Goal: Communication & Community: Answer question/provide support

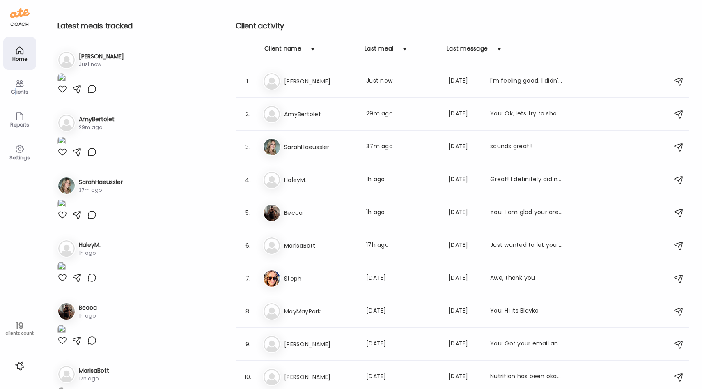
click at [15, 93] on div "Clients" at bounding box center [20, 91] width 30 height 5
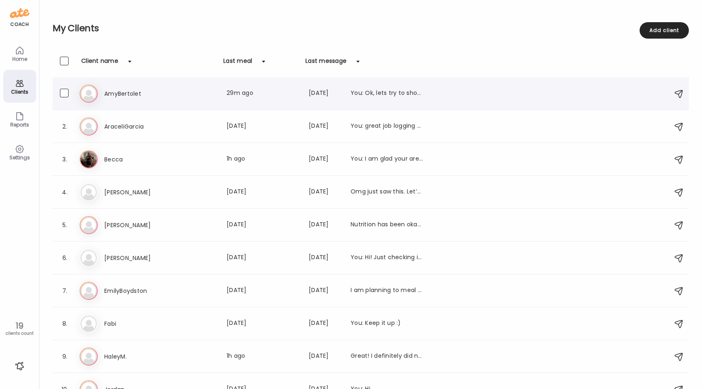
click at [186, 101] on div "Am AmyBertolet Last meal: 29m ago Last message: [DATE] You: Ok, lets try to sho…" at bounding box center [372, 94] width 585 height 18
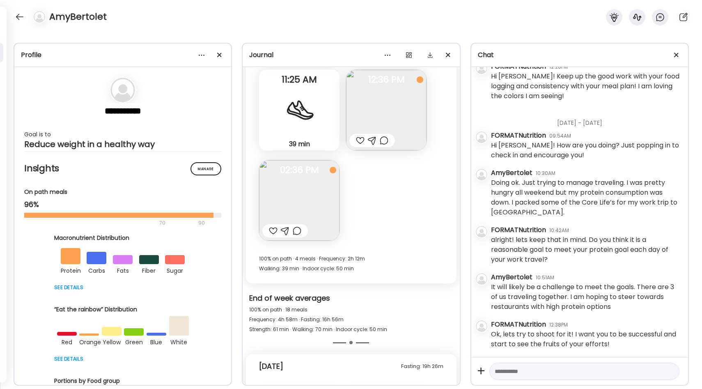
scroll to position [8991, 0]
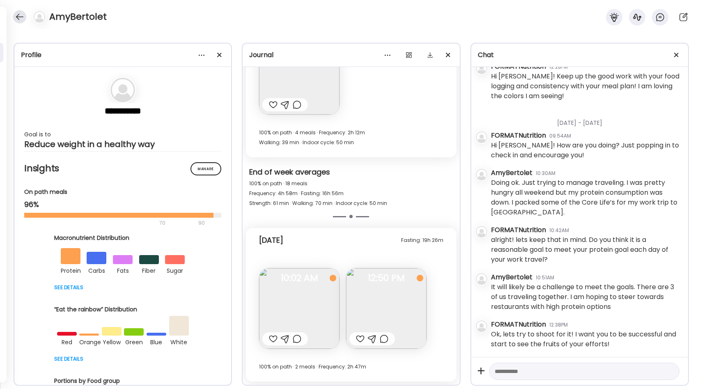
click at [20, 14] on div at bounding box center [19, 16] width 13 height 13
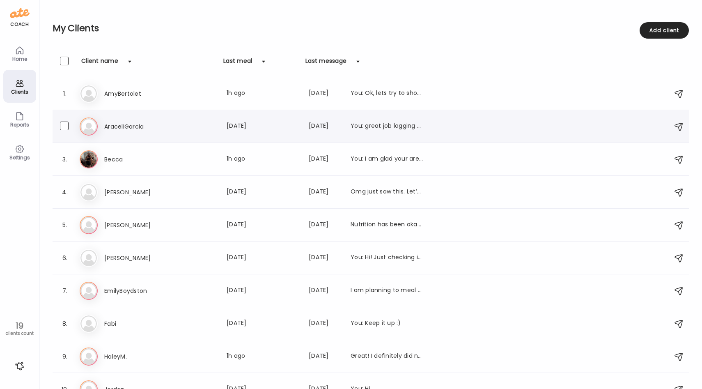
click at [206, 127] on div "AraceliGarcia Last meal: [DATE] Last message: [DATE] You: great job logging you…" at bounding box center [263, 126] width 319 height 10
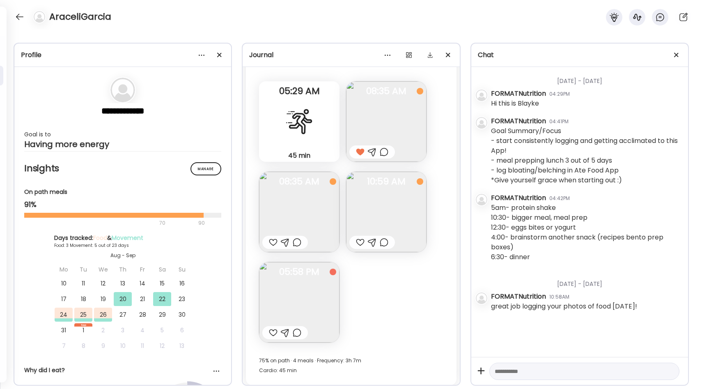
scroll to position [1174, 0]
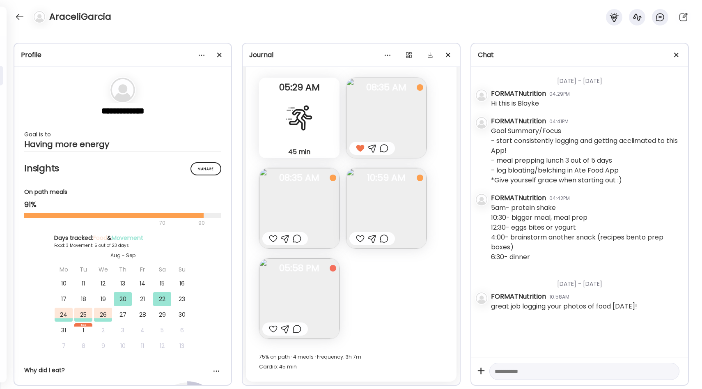
click at [507, 372] on textarea at bounding box center [577, 371] width 165 height 10
type textarea "**********"
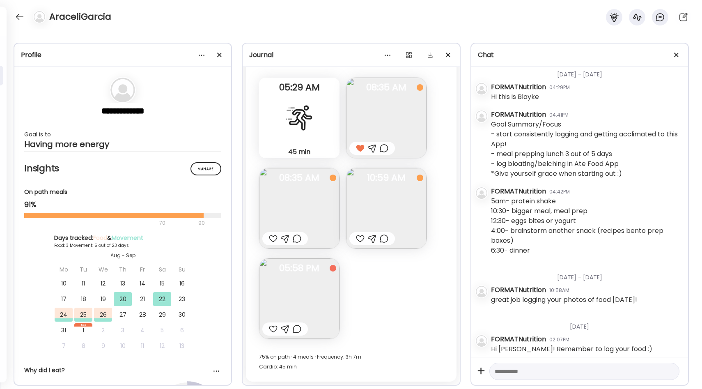
scroll to position [12, 0]
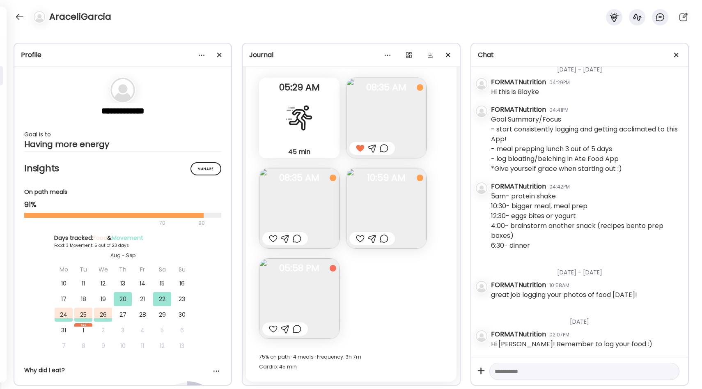
click at [273, 325] on div at bounding box center [273, 329] width 9 height 10
click at [367, 220] on img at bounding box center [386, 208] width 80 height 80
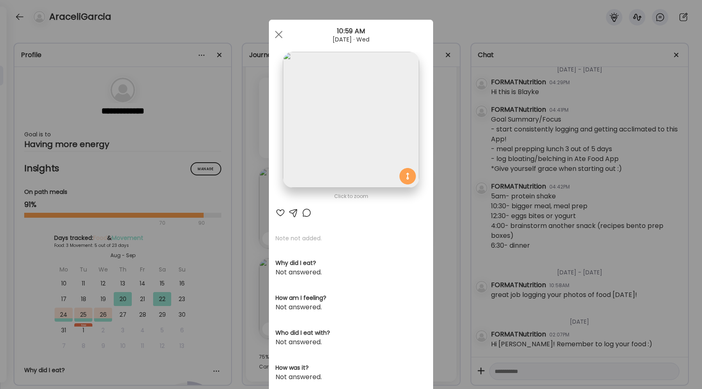
click at [436, 241] on div "Ate Coach Dashboard Wahoo! It’s official Take a moment to set up your Coach Pro…" at bounding box center [351, 194] width 702 height 389
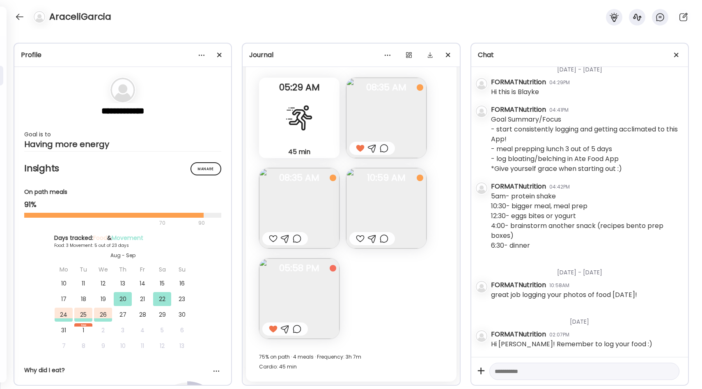
click at [359, 238] on div at bounding box center [360, 239] width 9 height 10
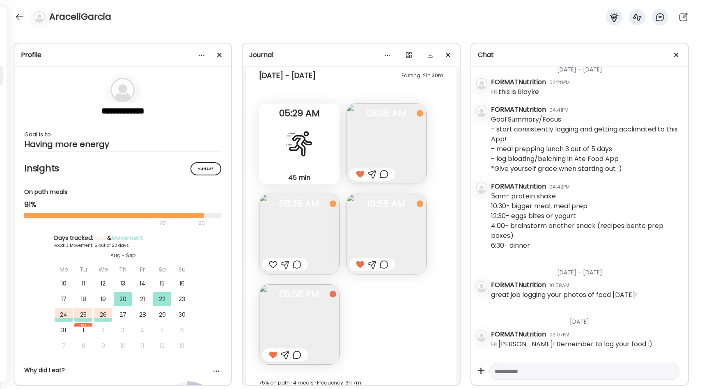
scroll to position [1174, 0]
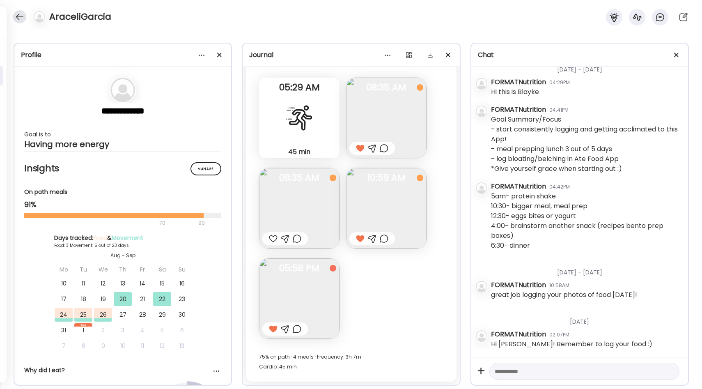
click at [19, 20] on div at bounding box center [19, 16] width 13 height 13
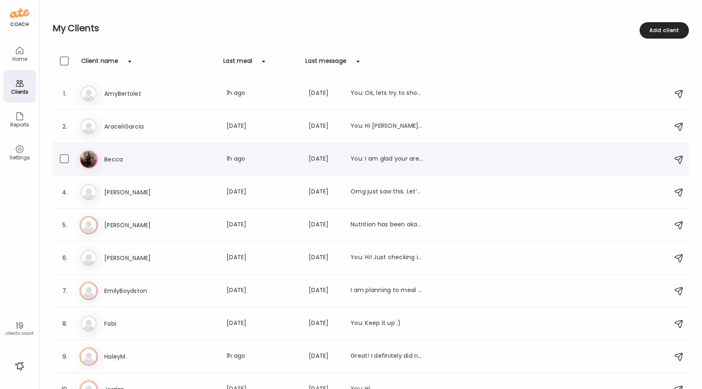
click at [203, 155] on div "Becca Last meal: 1h ago Last message: [DATE] You: I am glad your are feeling sa…" at bounding box center [263, 159] width 319 height 10
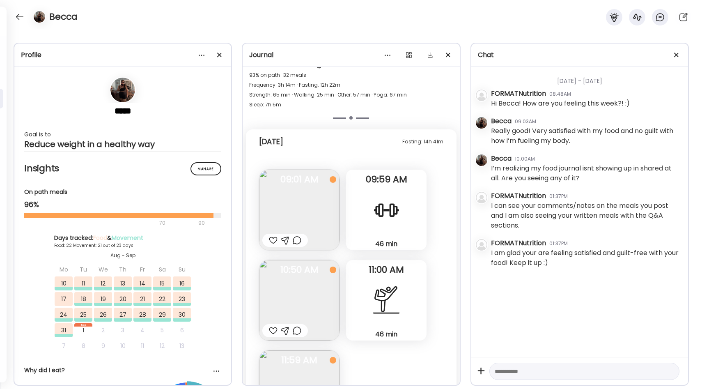
scroll to position [17621, 0]
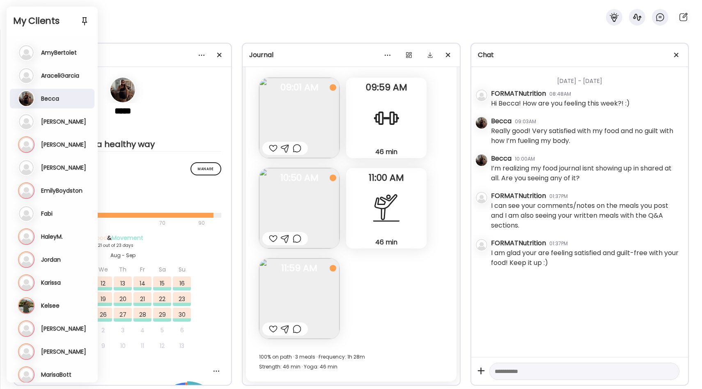
click at [64, 120] on h3 "[PERSON_NAME]" at bounding box center [63, 121] width 45 height 7
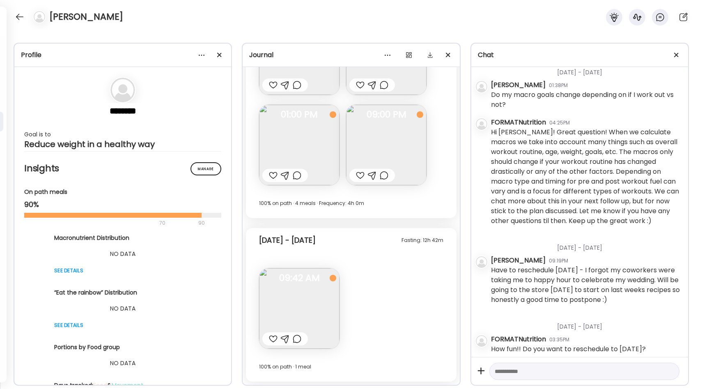
scroll to position [64, 0]
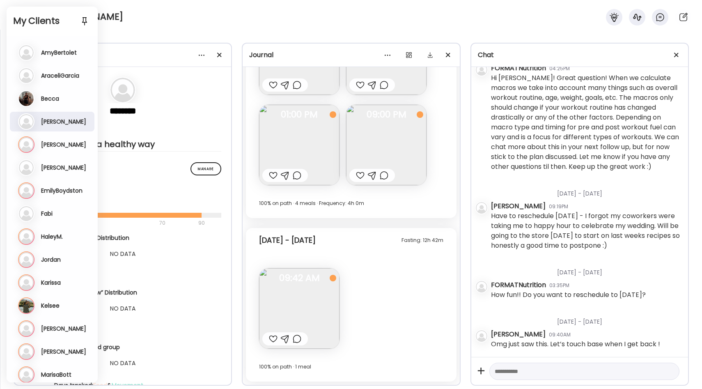
click at [50, 143] on h3 "[PERSON_NAME]" at bounding box center [63, 144] width 45 height 7
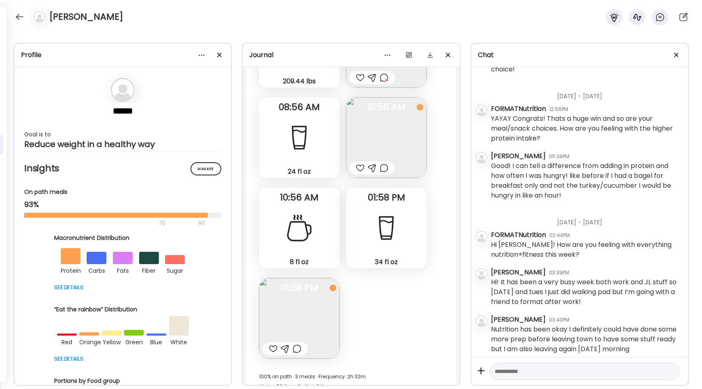
scroll to position [17228, 0]
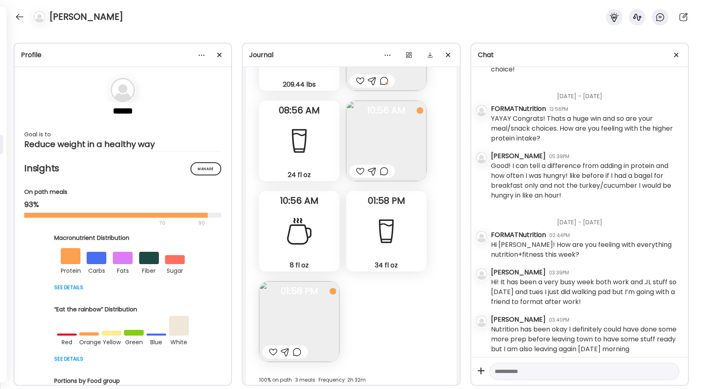
click at [309, 295] on img at bounding box center [299, 321] width 80 height 80
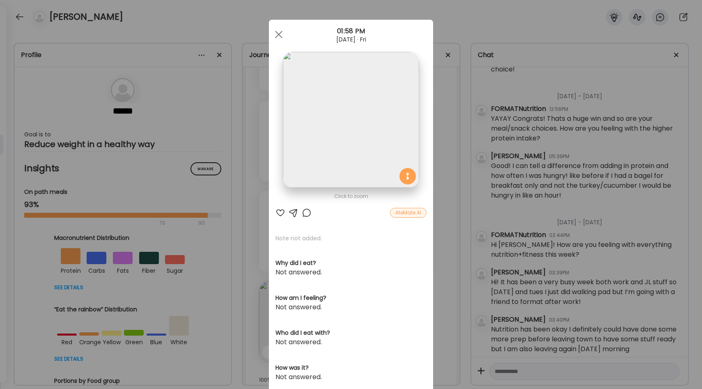
click at [454, 229] on div "Ate Coach Dashboard Wahoo! It’s official Take a moment to set up your Coach Pro…" at bounding box center [351, 194] width 702 height 389
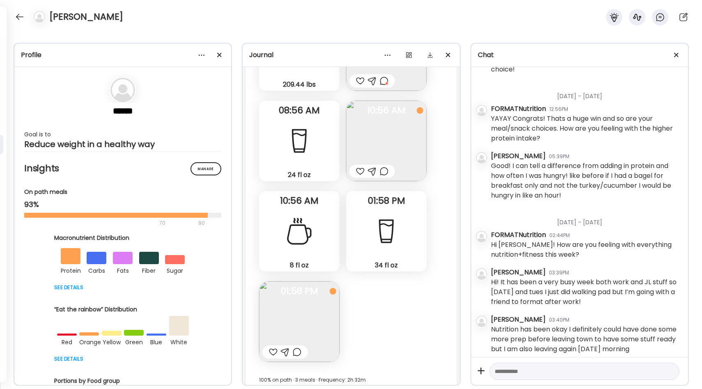
click at [374, 216] on div at bounding box center [386, 231] width 30 height 30
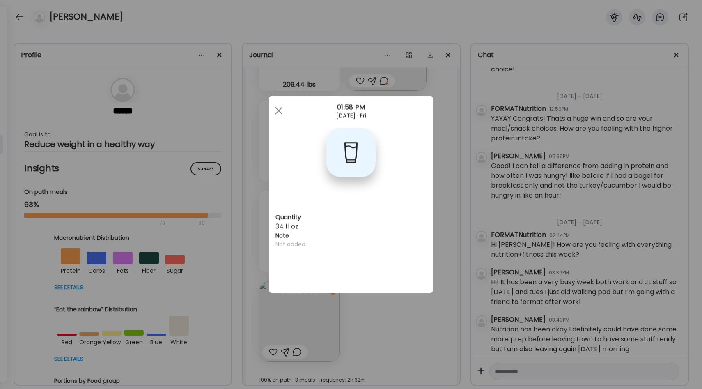
click at [448, 207] on div "Ate Coach Dashboard Wahoo! It’s official Take a moment to set up your Coach Pro…" at bounding box center [351, 194] width 702 height 389
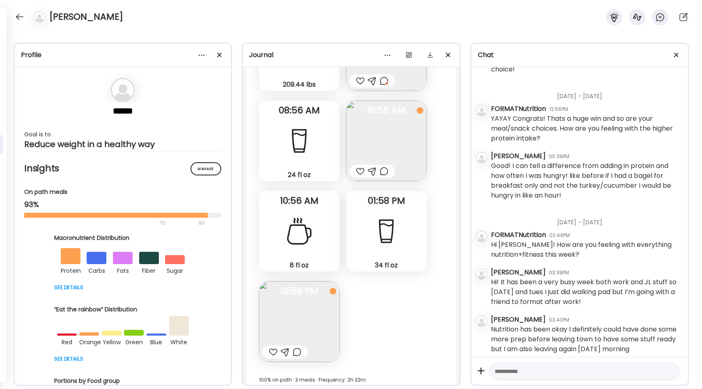
click at [297, 216] on div at bounding box center [299, 231] width 30 height 30
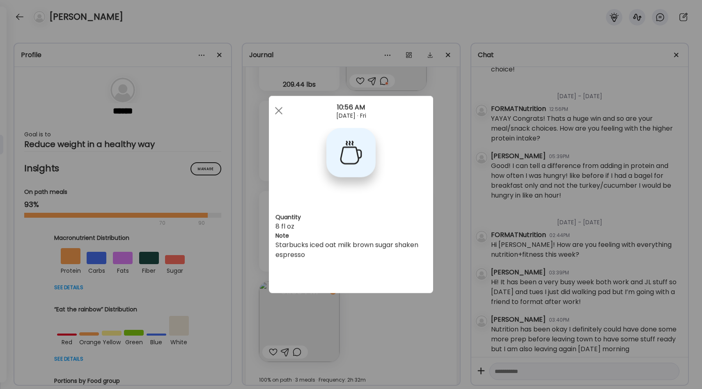
click at [443, 221] on div "Ate Coach Dashboard Wahoo! It’s official Take a moment to set up your Coach Pro…" at bounding box center [351, 194] width 702 height 389
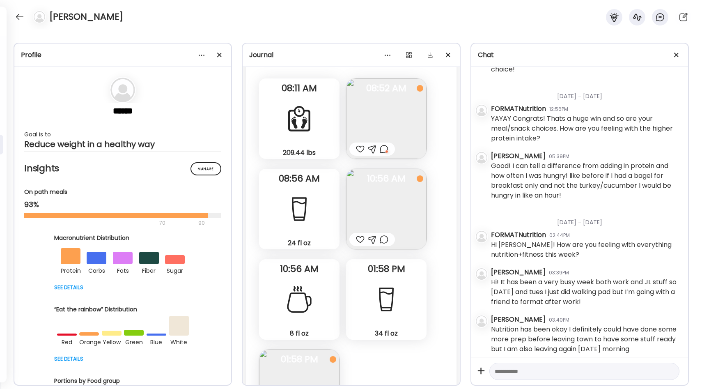
scroll to position [17160, 0]
click at [385, 172] on img at bounding box center [386, 209] width 80 height 80
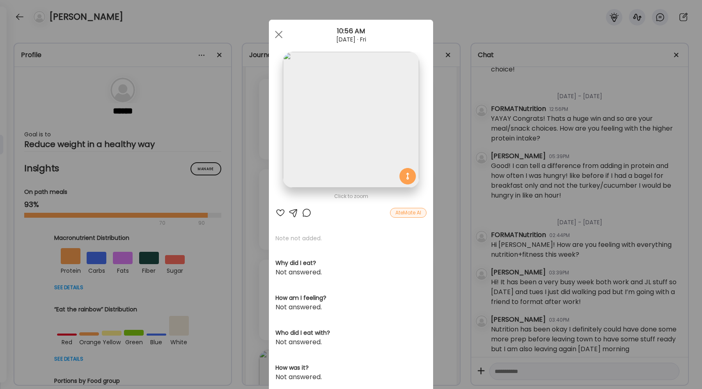
click at [449, 202] on div "Ate Coach Dashboard Wahoo! It’s official Take a moment to set up your Coach Pro…" at bounding box center [351, 194] width 702 height 389
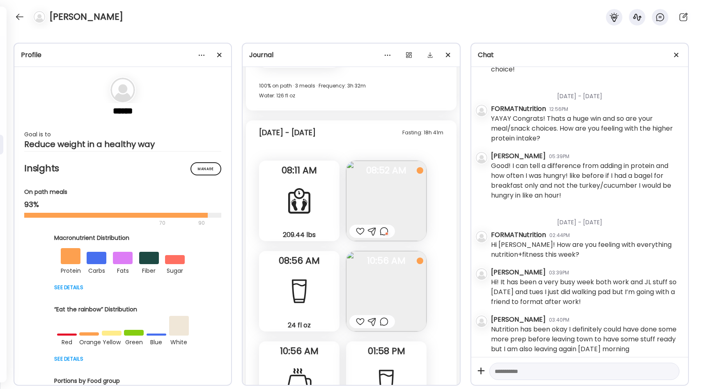
scroll to position [17076, 0]
click at [413, 193] on img at bounding box center [386, 202] width 80 height 80
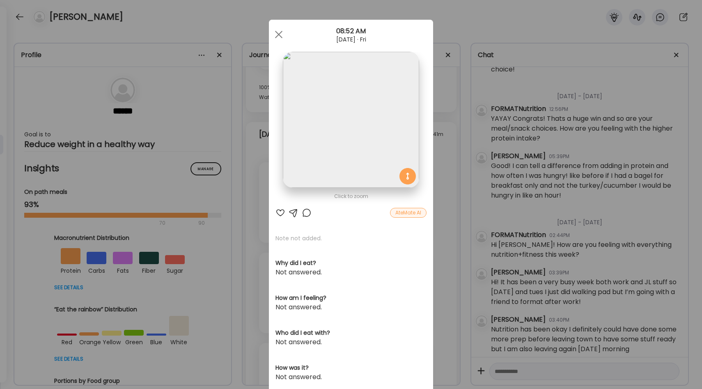
click at [305, 215] on div at bounding box center [307, 213] width 10 height 10
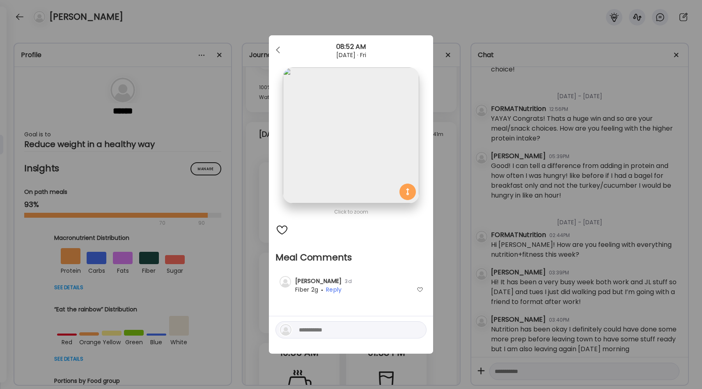
click at [423, 289] on div at bounding box center [420, 289] width 7 height 7
click at [432, 258] on div "Click to zoom Meal Comments No comments yet... [PERSON_NAME] 3d Private comment…" at bounding box center [351, 194] width 164 height 318
click at [438, 253] on div "Ate Coach Dashboard Wahoo! It’s official Take a moment to set up your Coach Pro…" at bounding box center [351, 194] width 702 height 389
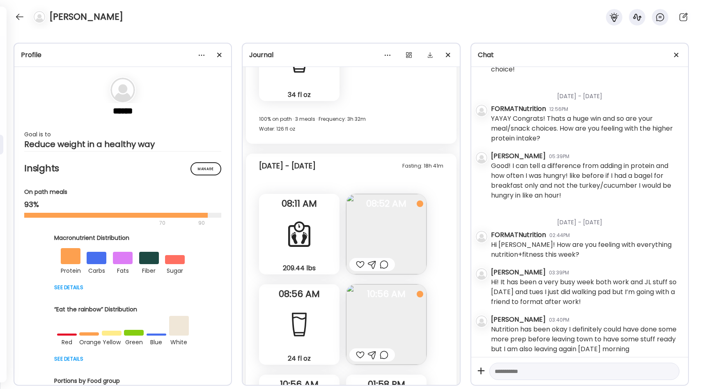
scroll to position [17032, 0]
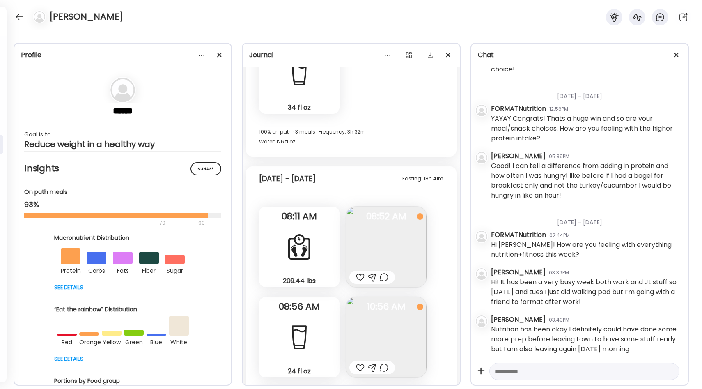
click at [362, 272] on div at bounding box center [360, 277] width 9 height 10
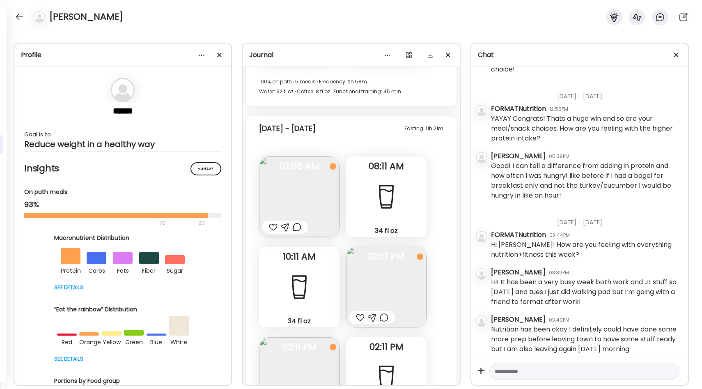
scroll to position [16628, 0]
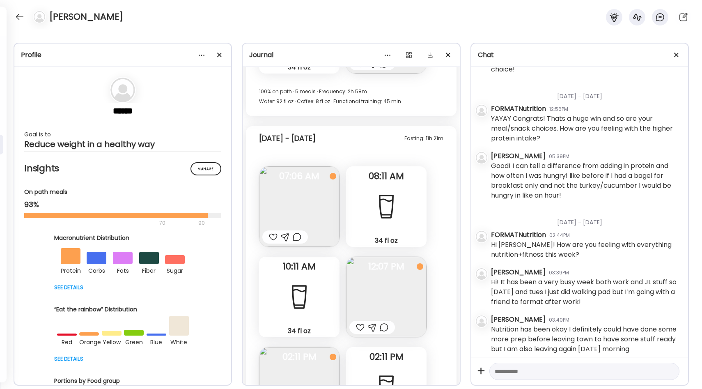
click at [353, 260] on img at bounding box center [386, 297] width 80 height 80
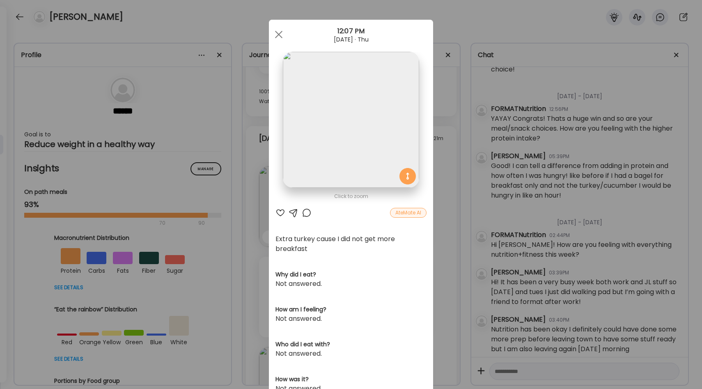
click at [444, 224] on div "Ate Coach Dashboard Wahoo! It’s official Take a moment to set up your Coach Pro…" at bounding box center [351, 194] width 702 height 389
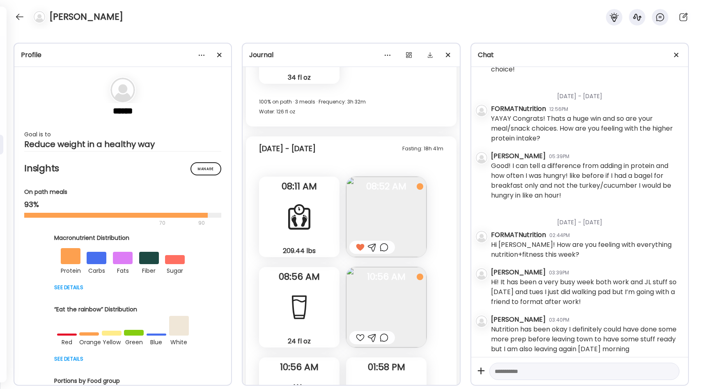
scroll to position [17231, 0]
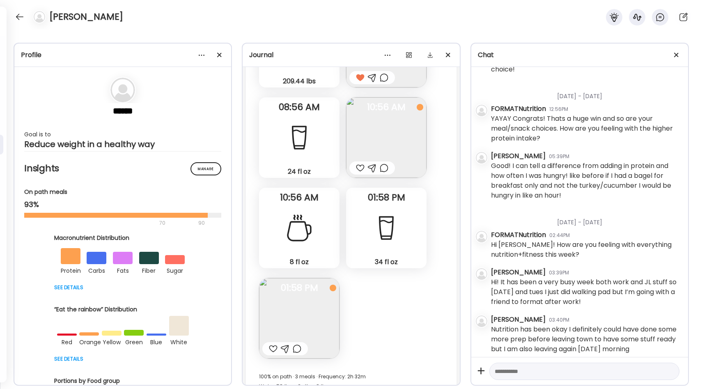
click at [270, 344] on div at bounding box center [273, 349] width 9 height 10
click at [23, 20] on div at bounding box center [19, 16] width 13 height 13
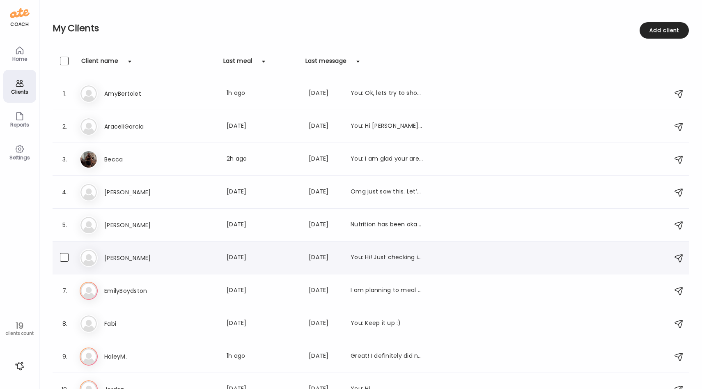
click at [197, 259] on div "[PERSON_NAME] Last meal: [DATE] Last message: [DATE] You: Hi! Just checking in …" at bounding box center [263, 258] width 319 height 10
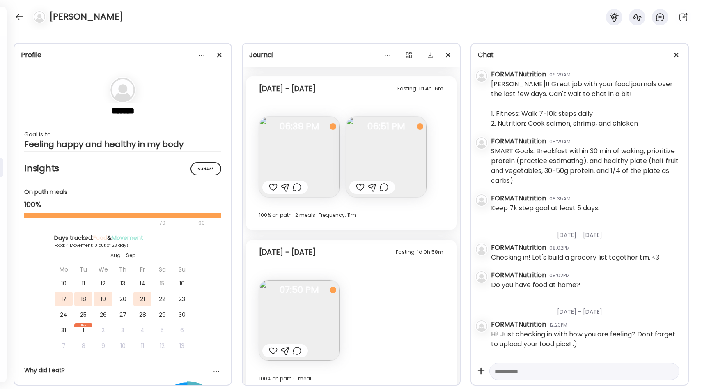
scroll to position [1614, 0]
click at [19, 16] on div at bounding box center [19, 16] width 13 height 13
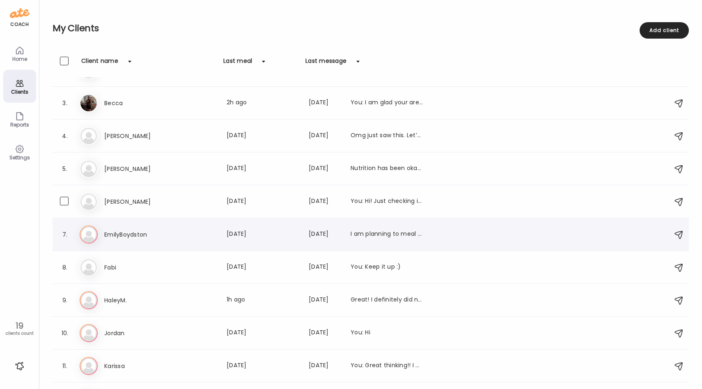
scroll to position [62, 0]
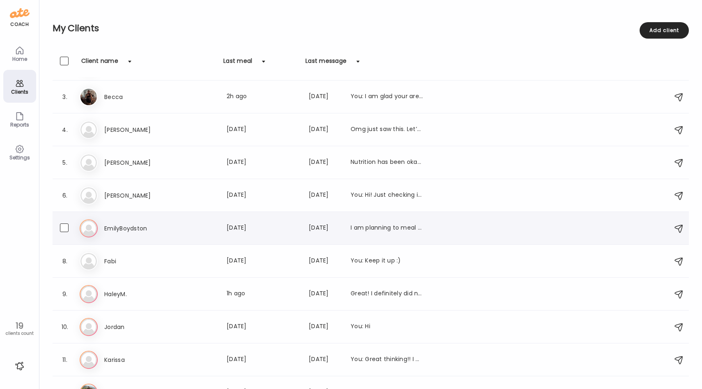
click at [195, 231] on div "EmilyBoydston Last meal: [DATE] Last message: [DATE] I am planning to meal prep…" at bounding box center [263, 228] width 319 height 10
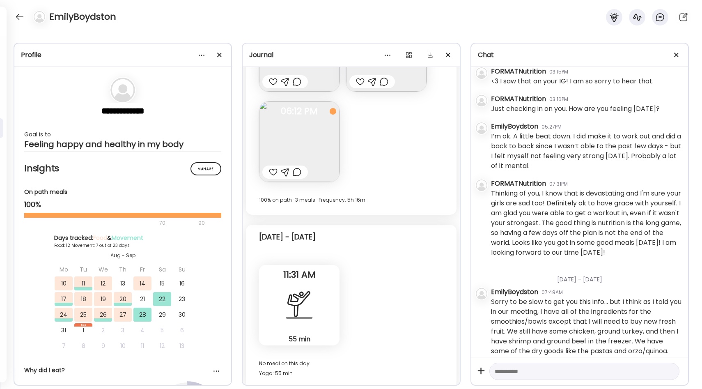
scroll to position [1390, 0]
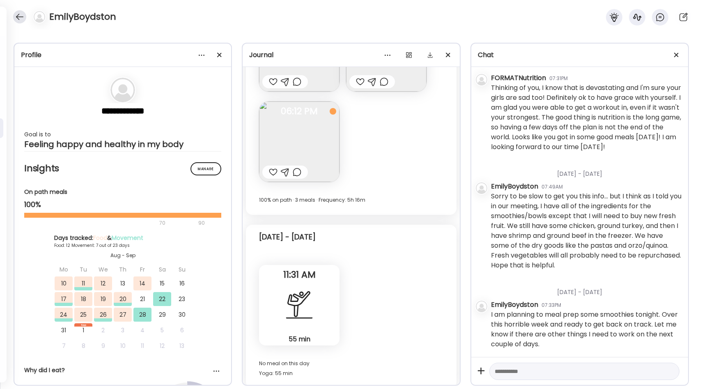
click at [21, 19] on div at bounding box center [19, 16] width 13 height 13
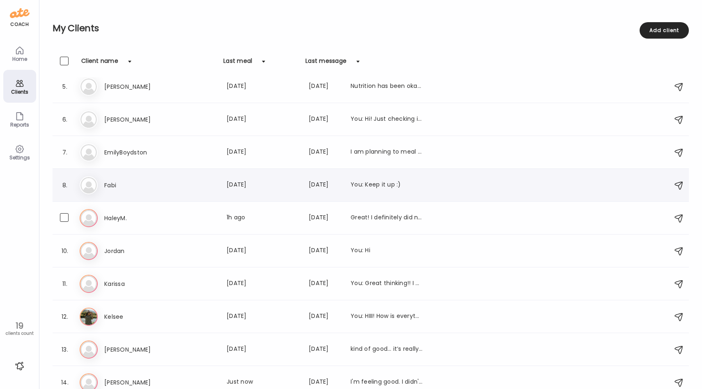
scroll to position [144, 0]
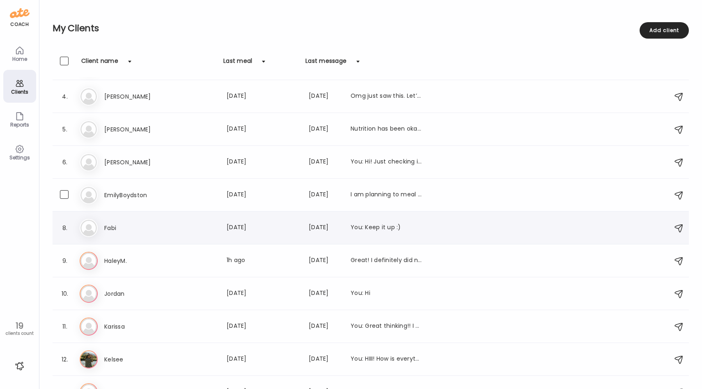
click at [202, 176] on div "6. [PERSON_NAME] Last meal: [DATE] Last message: [DATE] You: Hi! Just checking …" at bounding box center [371, 162] width 636 height 33
click at [201, 195] on div "EmilyBoydston Last meal: [DATE] Last message: [DATE] I am planning to meal prep…" at bounding box center [263, 195] width 319 height 10
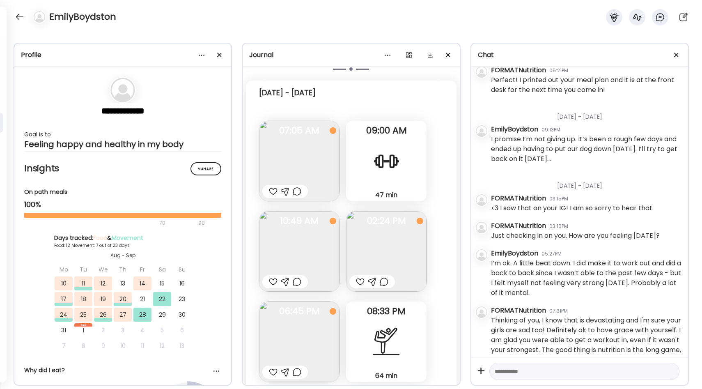
scroll to position [5995, 0]
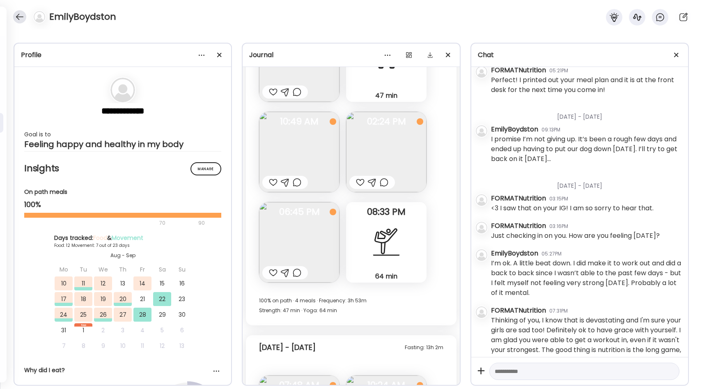
click at [21, 16] on div at bounding box center [19, 16] width 13 height 13
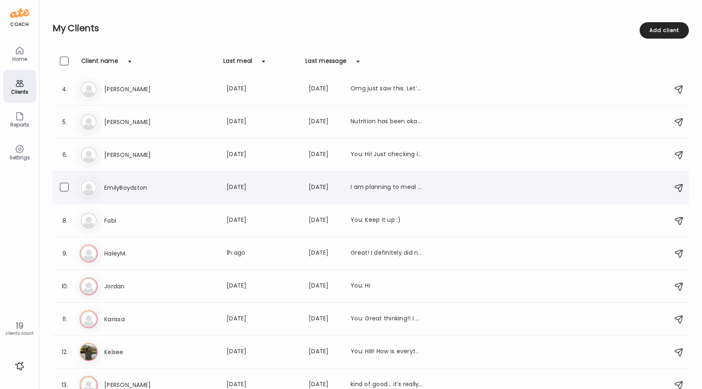
scroll to position [121, 0]
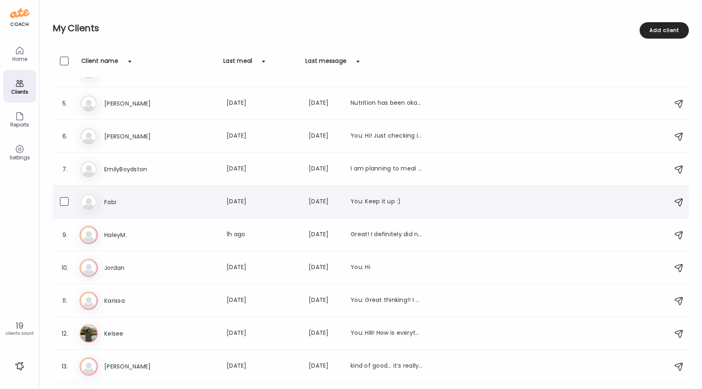
click at [206, 197] on div "Fabi Last meal: [DATE] Last message: [DATE] You: Keep it up :)" at bounding box center [263, 202] width 319 height 10
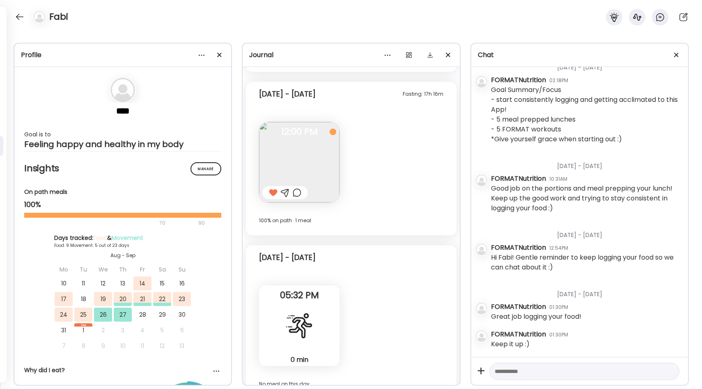
scroll to position [2698, 0]
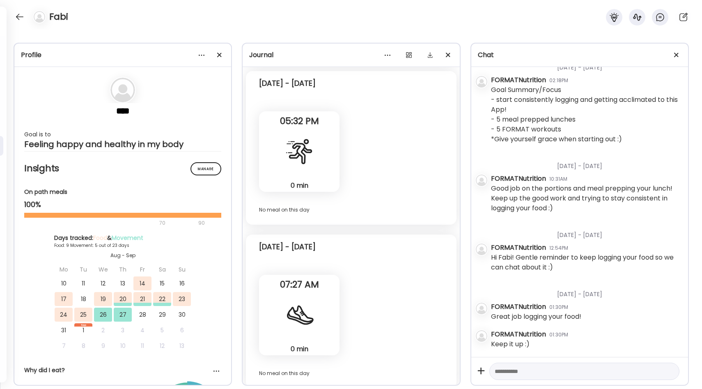
click at [515, 373] on textarea at bounding box center [577, 371] width 165 height 10
type textarea "**********"
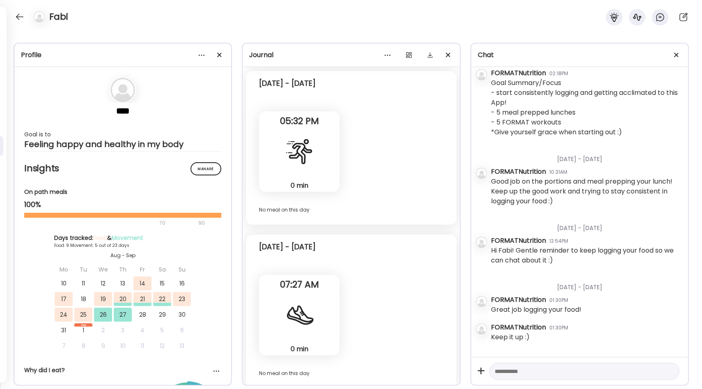
scroll to position [123, 0]
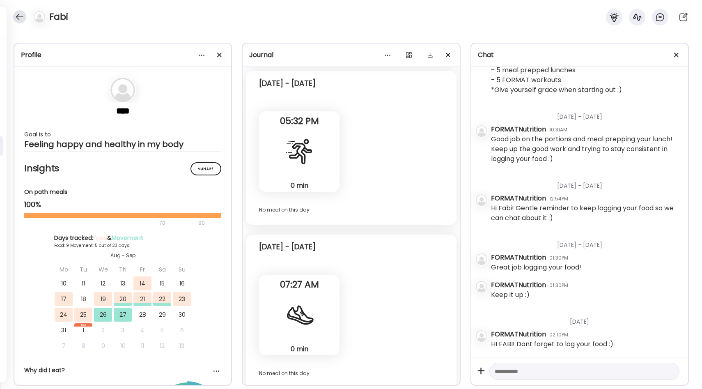
click at [22, 12] on div at bounding box center [19, 16] width 13 height 13
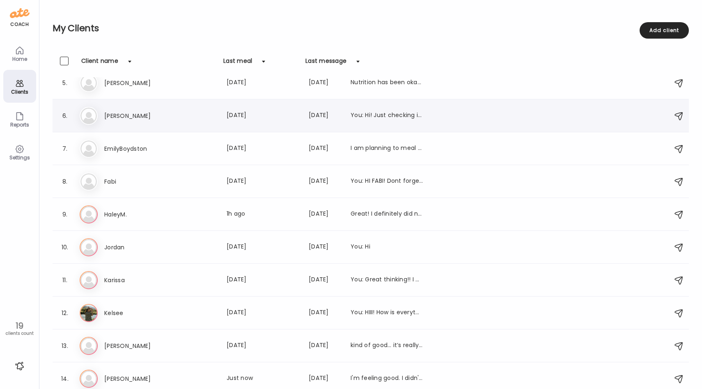
scroll to position [159, 0]
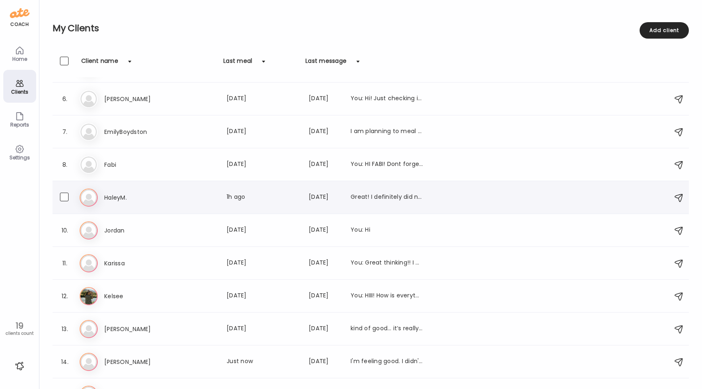
click at [144, 191] on div "Ha HaleyM. Last meal: 1h ago Last message: [DATE] Great! I definitely did not g…" at bounding box center [372, 197] width 585 height 18
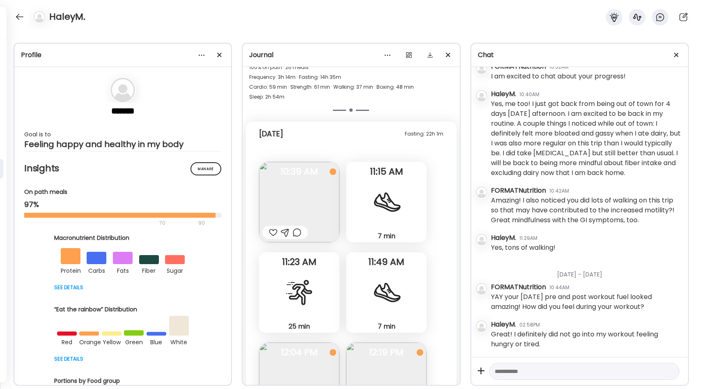
scroll to position [13070, 0]
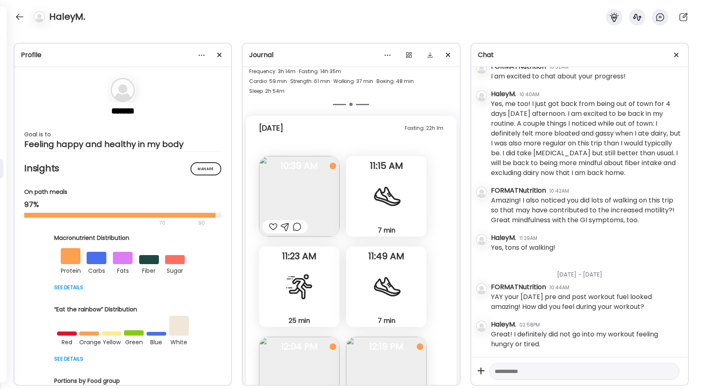
click at [401, 204] on div at bounding box center [386, 196] width 30 height 30
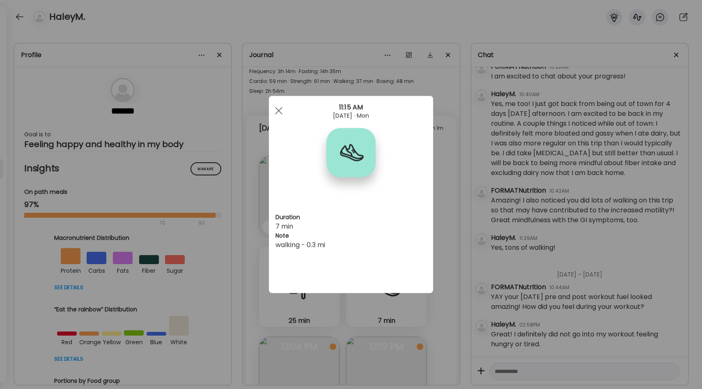
click at [444, 203] on div "Ate Coach Dashboard Wahoo! It’s official Take a moment to set up your Coach Pro…" at bounding box center [351, 194] width 702 height 389
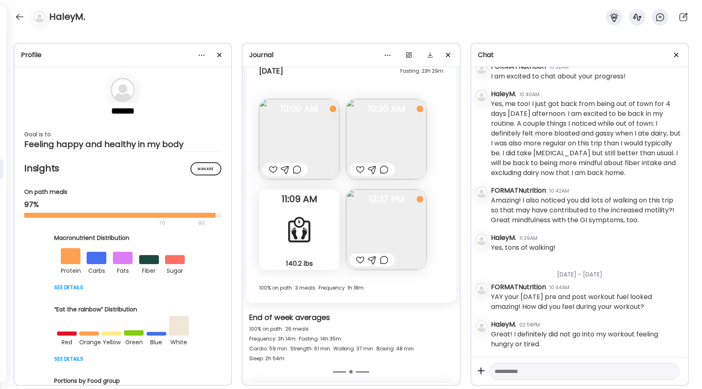
scroll to position [12804, 0]
click at [371, 219] on img at bounding box center [386, 229] width 80 height 80
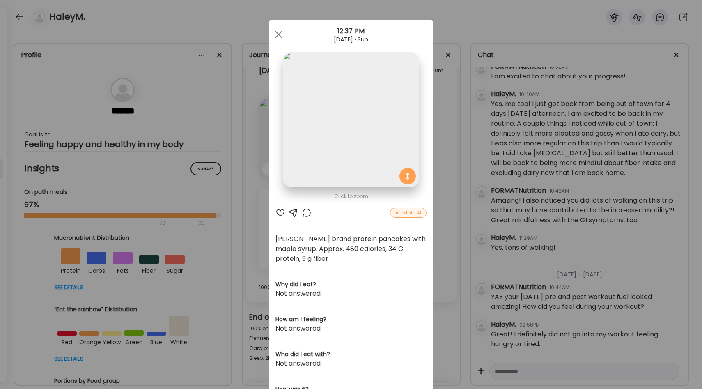
click at [280, 213] on div at bounding box center [280, 213] width 10 height 10
click at [306, 215] on div at bounding box center [307, 213] width 10 height 10
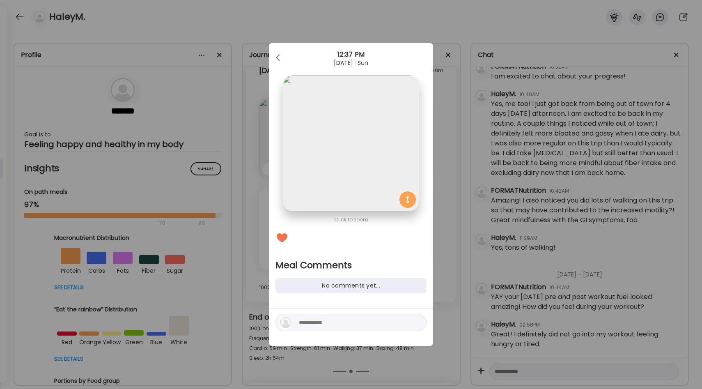
click at [314, 324] on textarea at bounding box center [354, 322] width 111 height 10
click at [301, 304] on textarea "**********" at bounding box center [354, 313] width 111 height 30
click at [330, 323] on textarea "**********" at bounding box center [354, 313] width 111 height 30
type textarea "**********"
click at [416, 320] on div at bounding box center [416, 321] width 11 height 11
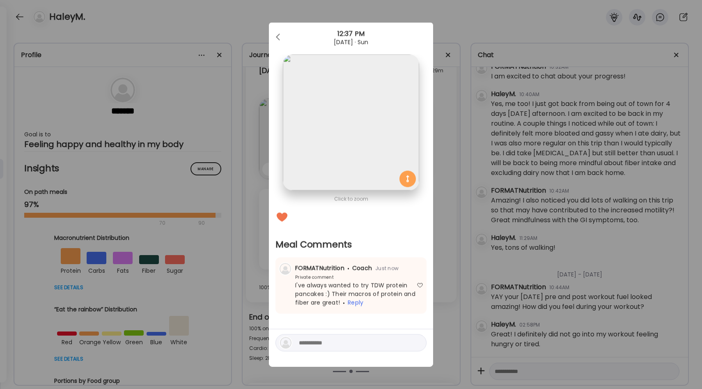
click at [438, 244] on div "Ate Coach Dashboard Wahoo! It’s official Take a moment to set up your Coach Pro…" at bounding box center [351, 194] width 702 height 389
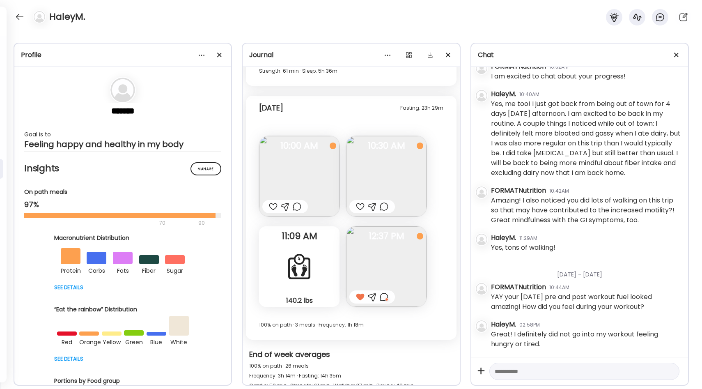
scroll to position [12759, 0]
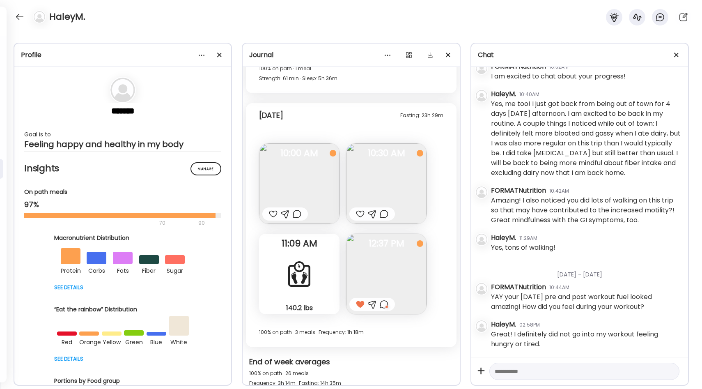
click at [368, 161] on img at bounding box center [386, 183] width 80 height 80
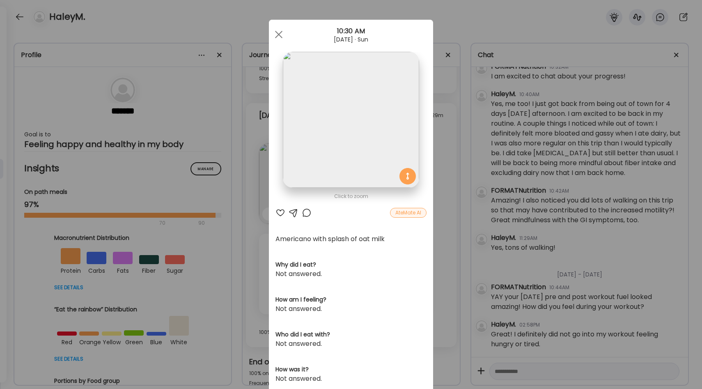
click at [446, 170] on div "Ate Coach Dashboard Wahoo! It’s official Take a moment to set up your Coach Pro…" at bounding box center [351, 194] width 702 height 389
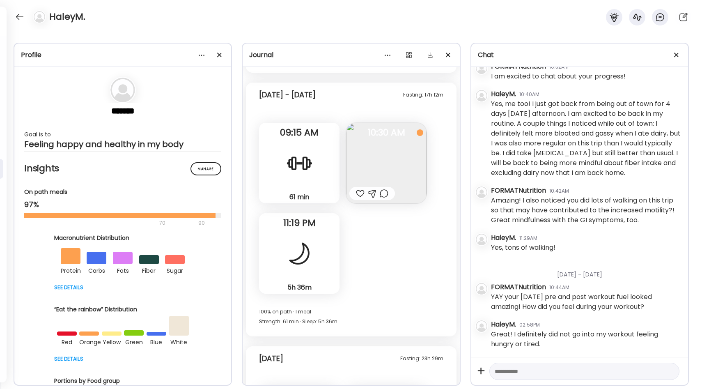
scroll to position [12503, 0]
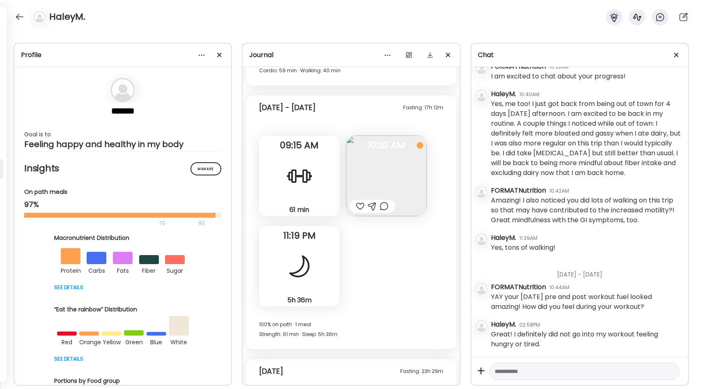
click at [398, 168] on img at bounding box center [386, 175] width 80 height 80
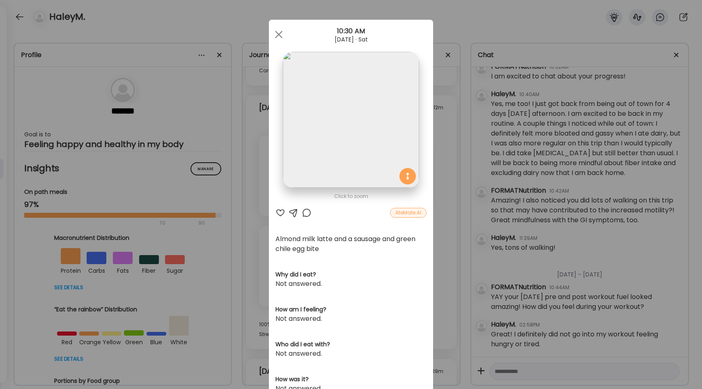
click at [442, 182] on div "Ate Coach Dashboard Wahoo! It’s official Take a moment to set up your Coach Pro…" at bounding box center [351, 194] width 702 height 389
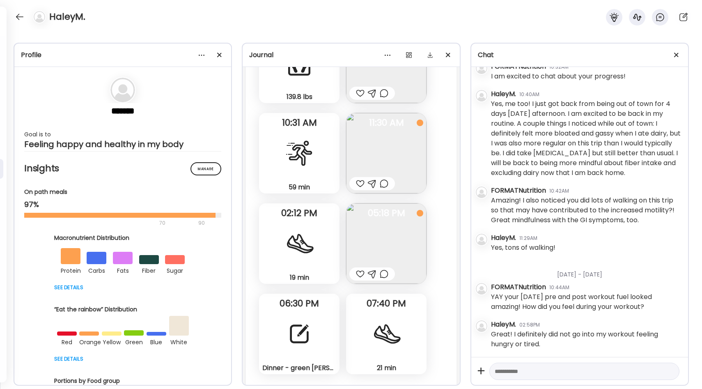
scroll to position [12156, 0]
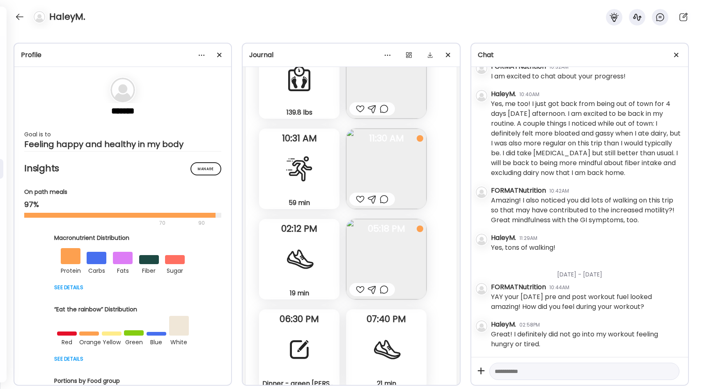
click at [394, 167] on img at bounding box center [386, 168] width 80 height 80
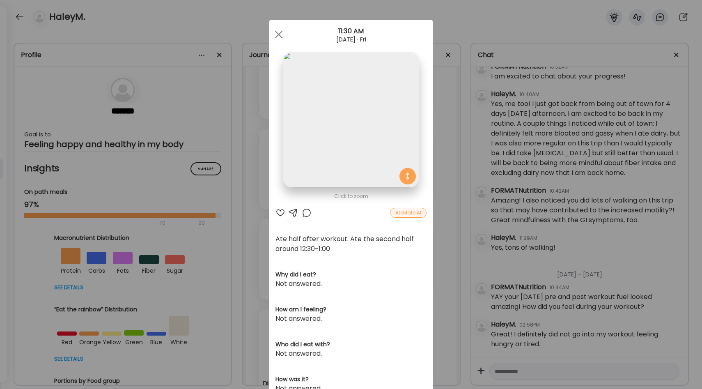
click at [280, 213] on div at bounding box center [280, 213] width 10 height 10
click at [436, 197] on div "Ate Coach Dashboard Wahoo! It’s official Take a moment to set up your Coach Pro…" at bounding box center [351, 194] width 702 height 389
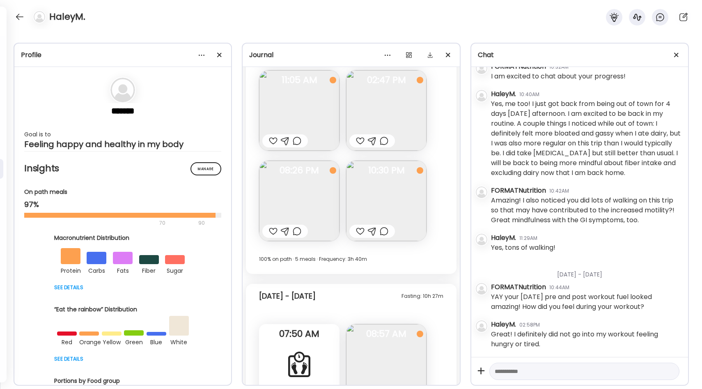
scroll to position [11863, 0]
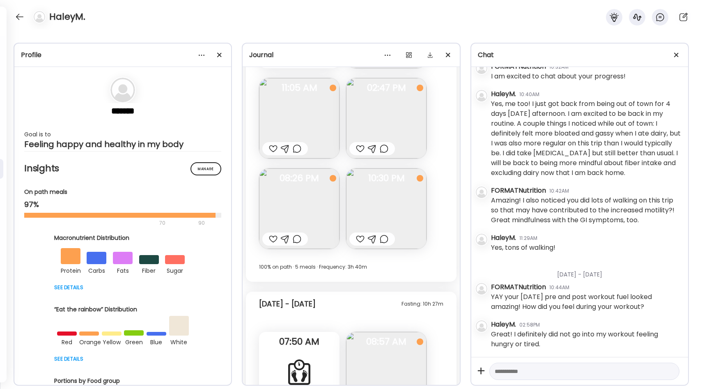
click at [309, 193] on img at bounding box center [299, 208] width 80 height 80
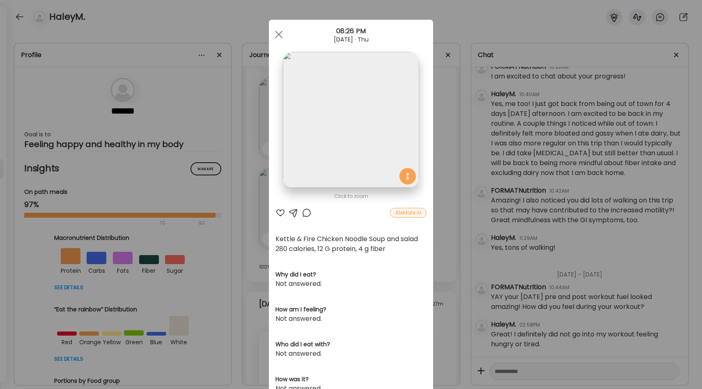
click at [439, 189] on div "Ate Coach Dashboard Wahoo! It’s official Take a moment to set up your Coach Pro…" at bounding box center [351, 194] width 702 height 389
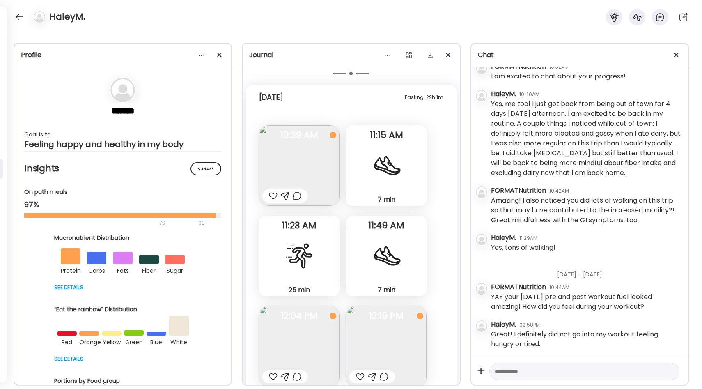
scroll to position [13149, 0]
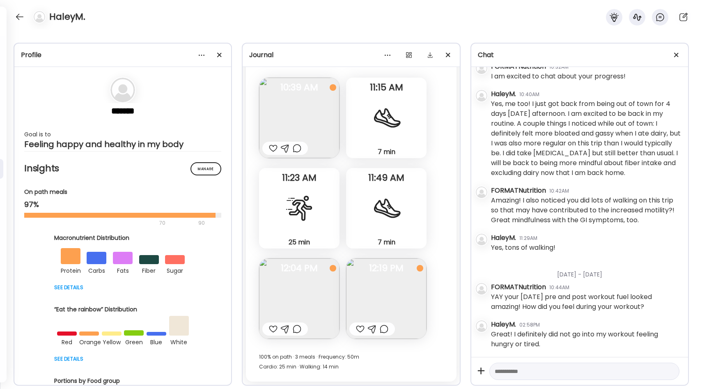
click at [513, 367] on textarea at bounding box center [577, 371] width 165 height 10
type textarea "**********"
click at [667, 369] on div at bounding box center [669, 370] width 11 height 11
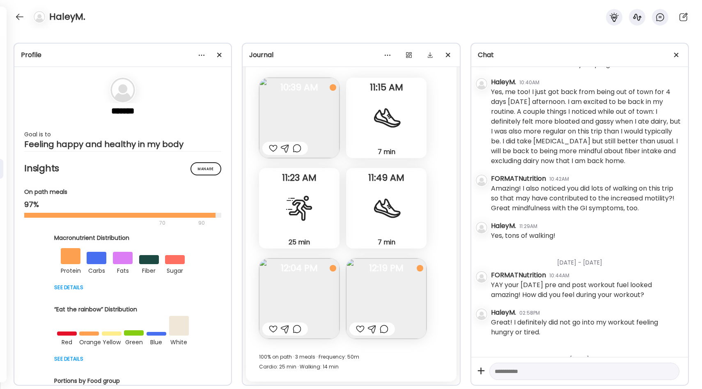
scroll to position [1086, 0]
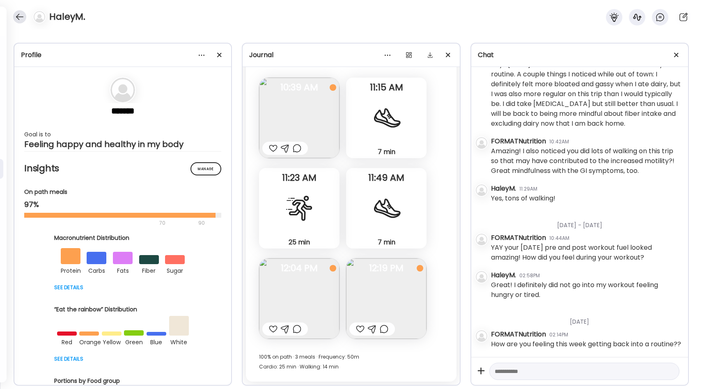
click at [15, 12] on div at bounding box center [19, 16] width 13 height 13
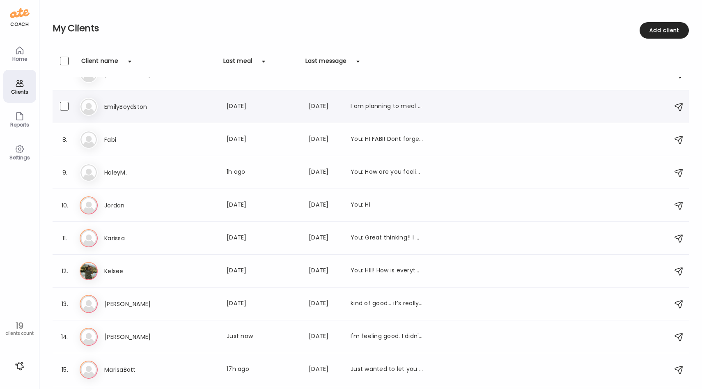
scroll to position [198, 0]
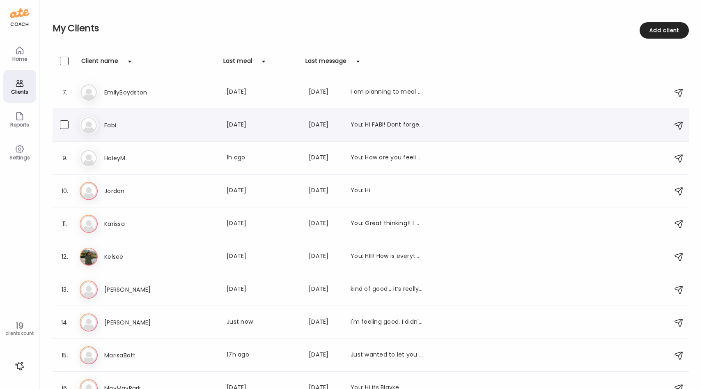
click at [190, 130] on div "[PERSON_NAME] Last meal: [DATE] Last message: [DATE] You: HI FABI! Dont forget …" at bounding box center [372, 125] width 585 height 18
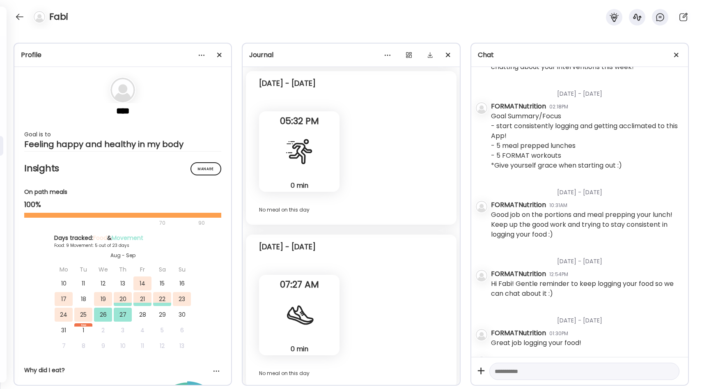
scroll to position [123, 0]
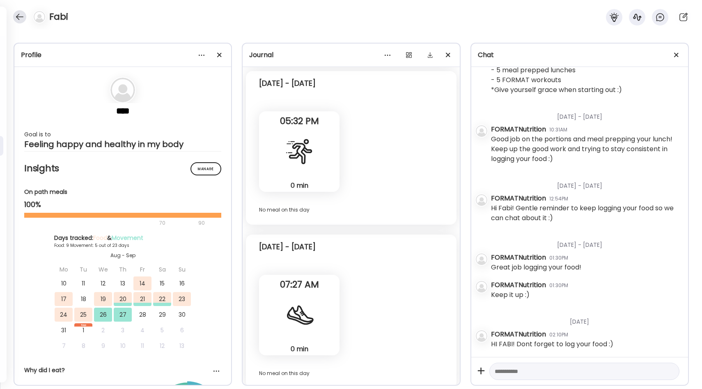
click at [19, 14] on div at bounding box center [19, 16] width 13 height 13
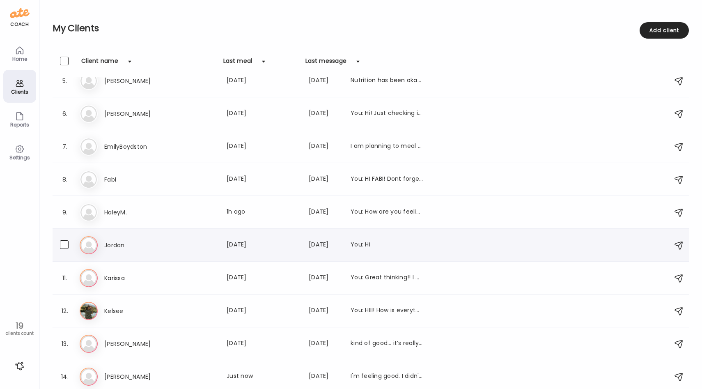
click at [188, 241] on div "[PERSON_NAME] Last meal: [DATE] Last message: [DATE] You: Hi" at bounding box center [263, 245] width 319 height 10
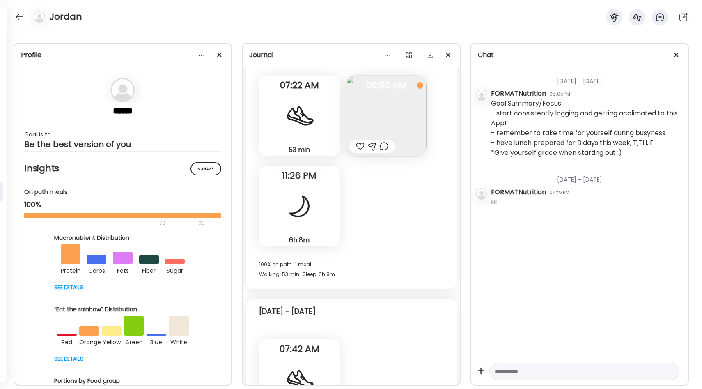
scroll to position [3058, 0]
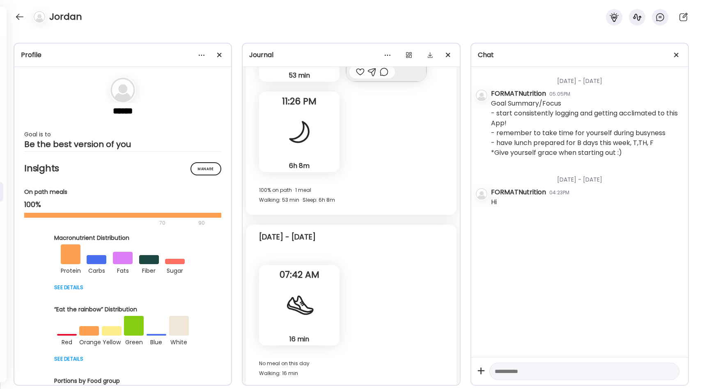
click at [506, 378] on div at bounding box center [584, 371] width 190 height 18
click at [506, 376] on div at bounding box center [584, 371] width 190 height 18
click at [503, 368] on textarea at bounding box center [577, 371] width 165 height 10
type textarea "**********"
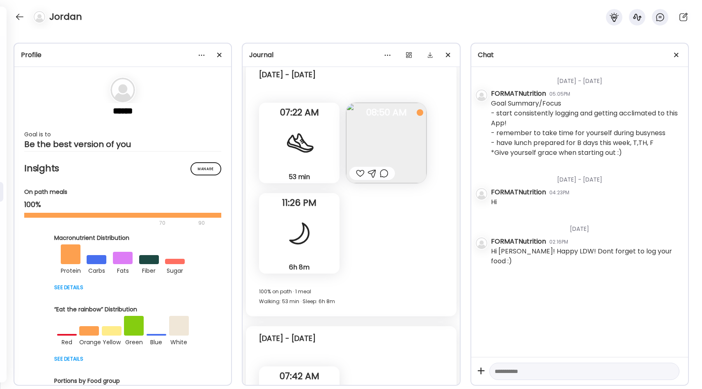
scroll to position [2957, 0]
click at [408, 139] on img at bounding box center [386, 142] width 80 height 80
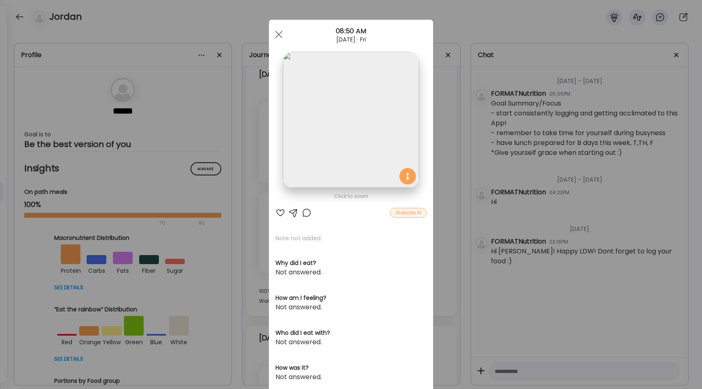
click at [442, 191] on div "Ate Coach Dashboard Wahoo! It’s official Take a moment to set up your Coach Pro…" at bounding box center [351, 194] width 702 height 389
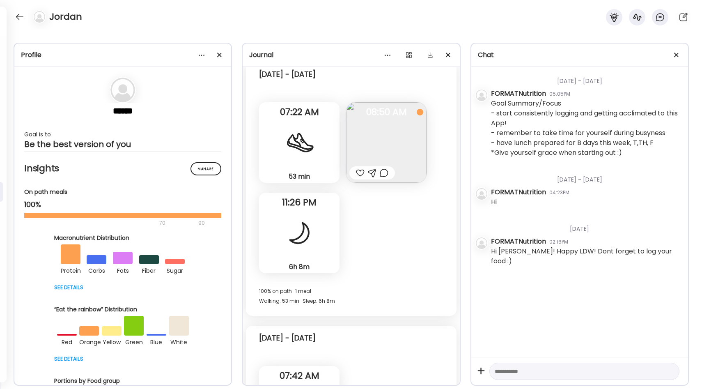
click at [361, 174] on div at bounding box center [360, 173] width 9 height 10
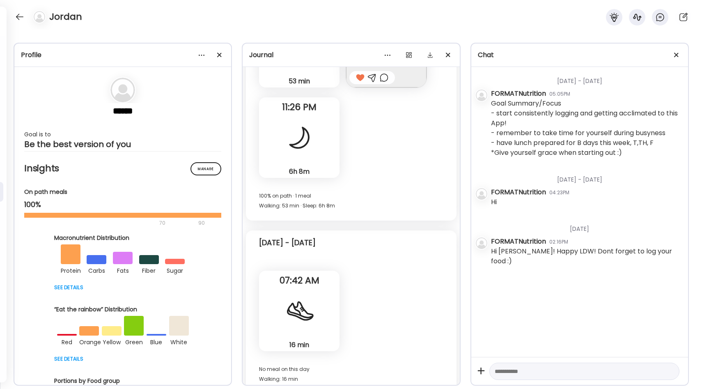
scroll to position [3058, 0]
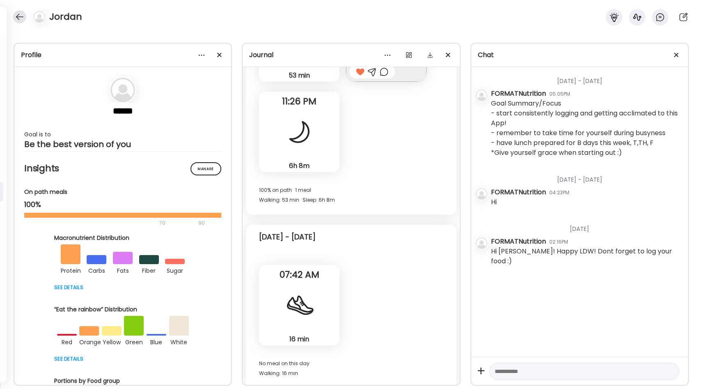
click at [17, 16] on div at bounding box center [19, 16] width 13 height 13
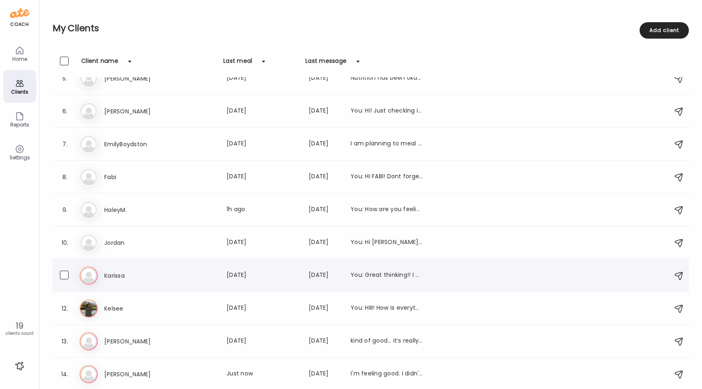
scroll to position [163, 0]
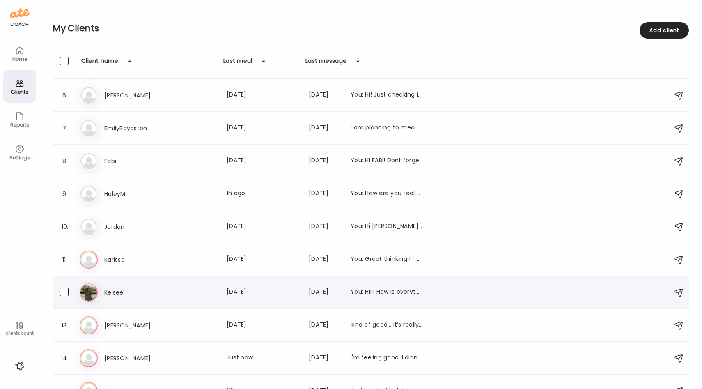
click at [194, 296] on div "Kelsee Last meal: [DATE] Last message: [DATE] You: HIII! How is everything this…" at bounding box center [263, 292] width 319 height 10
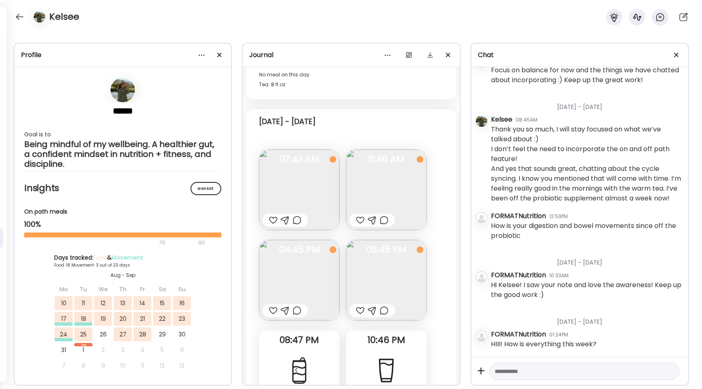
scroll to position [6781, 0]
click at [289, 177] on img at bounding box center [299, 188] width 80 height 80
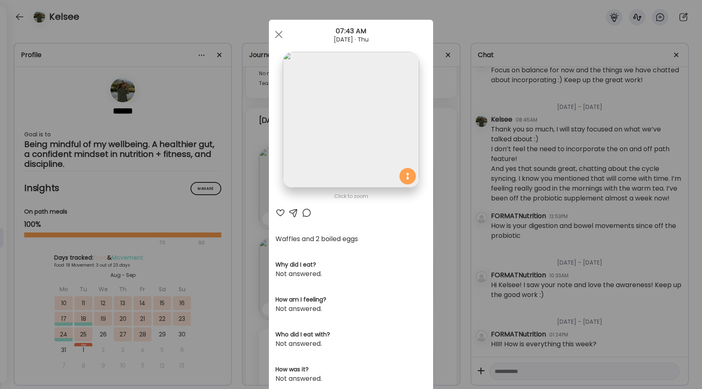
click at [432, 207] on div "Click to zoom AteMate AI Waffles and 2 boiled eggs Why did I eat? Not answered.…" at bounding box center [351, 262] width 164 height 485
click at [439, 204] on div "Ate Coach Dashboard Wahoo! It’s official Take a moment to set up your Coach Pro…" at bounding box center [351, 194] width 702 height 389
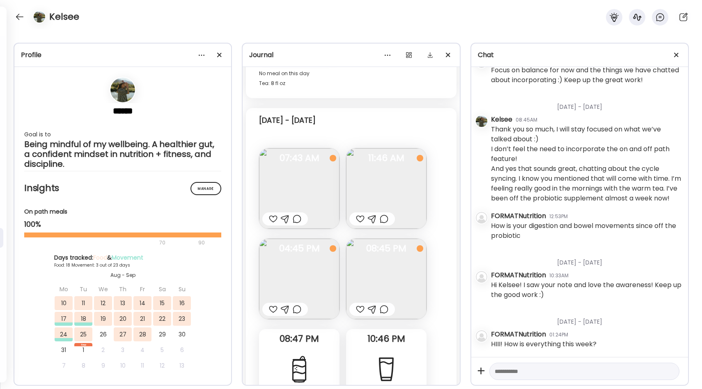
click at [390, 177] on img at bounding box center [386, 188] width 80 height 80
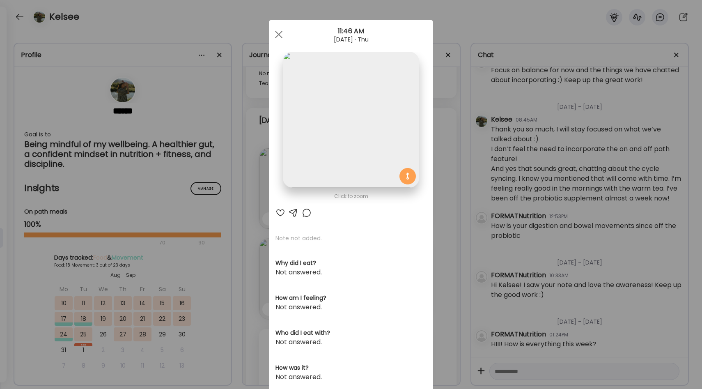
click at [445, 179] on div "Ate Coach Dashboard Wahoo! It’s official Take a moment to set up your Coach Pro…" at bounding box center [351, 194] width 702 height 389
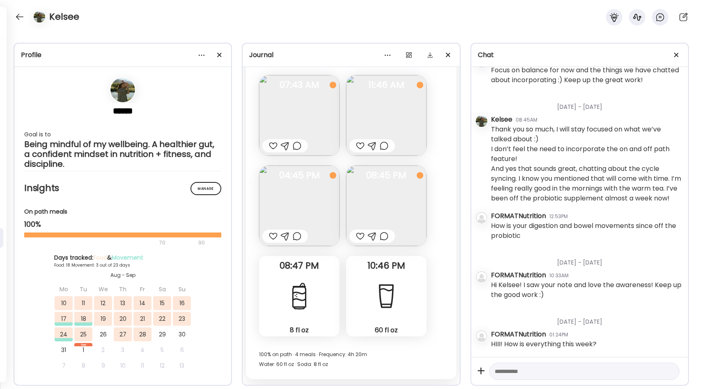
scroll to position [6866, 0]
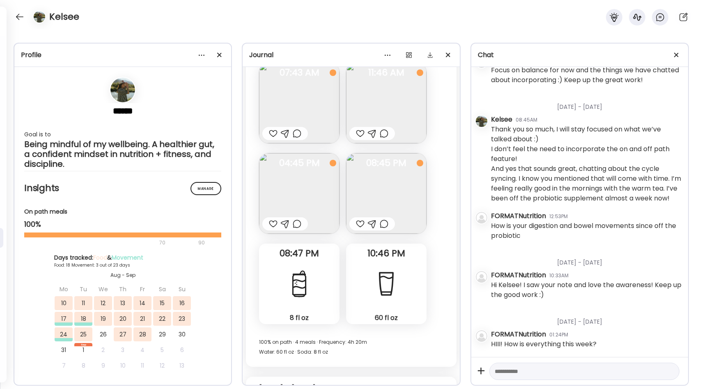
click at [304, 203] on img at bounding box center [299, 193] width 80 height 80
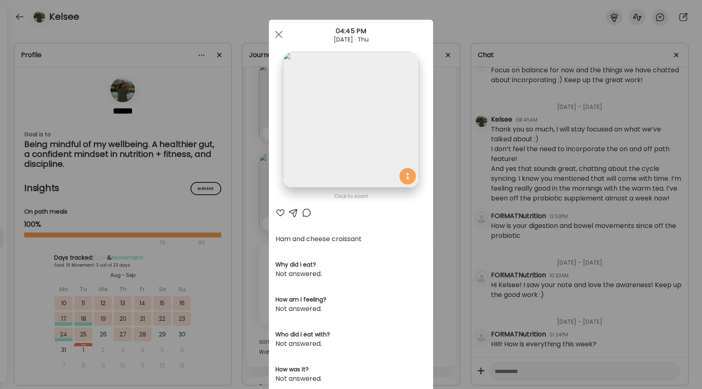
click at [445, 208] on div "Ate Coach Dashboard Wahoo! It’s official Take a moment to set up your Coach Pro…" at bounding box center [351, 194] width 702 height 389
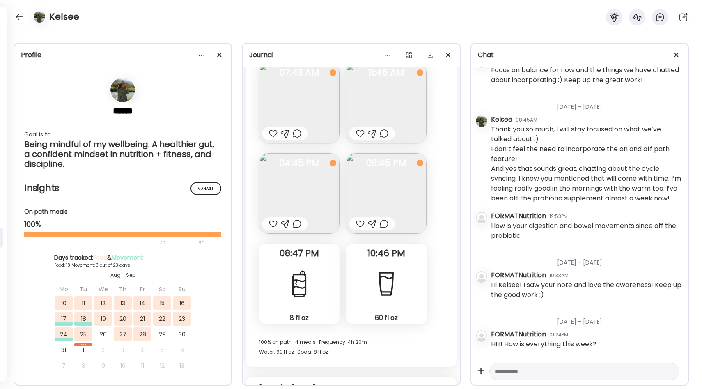
click at [395, 193] on img at bounding box center [386, 193] width 80 height 80
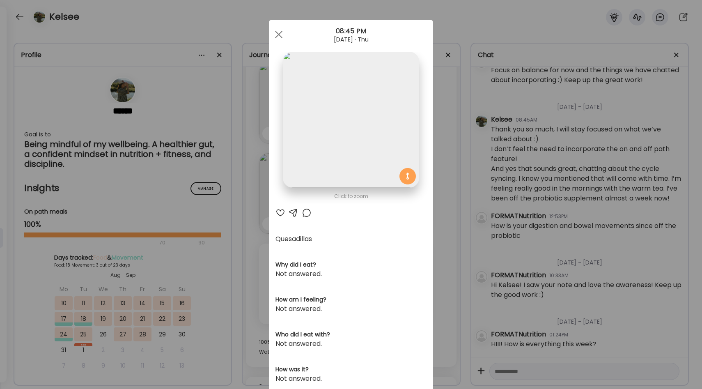
click at [447, 198] on div "Ate Coach Dashboard Wahoo! It’s official Take a moment to set up your Coach Pro…" at bounding box center [351, 194] width 702 height 389
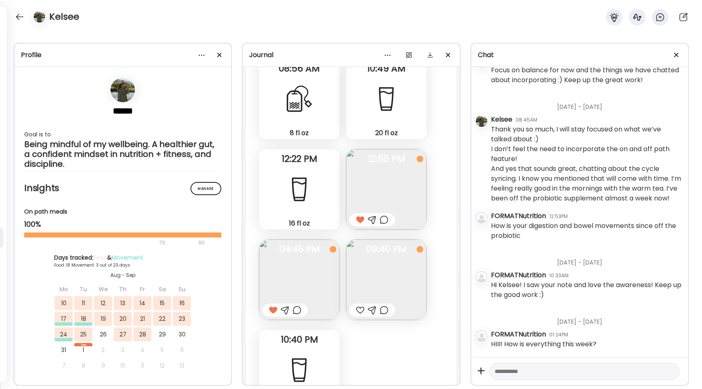
scroll to position [6253, 0]
click at [377, 190] on img at bounding box center [386, 189] width 80 height 80
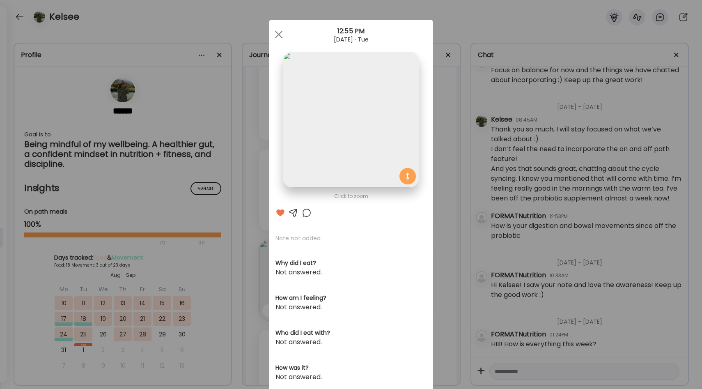
click at [448, 167] on div "Ate Coach Dashboard Wahoo! It’s official Take a moment to set up your Coach Pro…" at bounding box center [351, 194] width 702 height 389
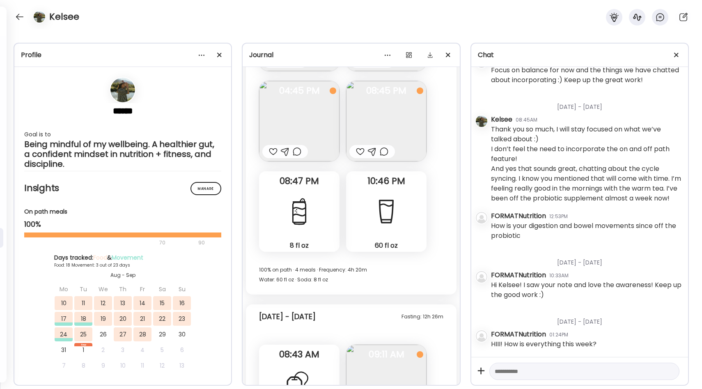
scroll to position [7025, 0]
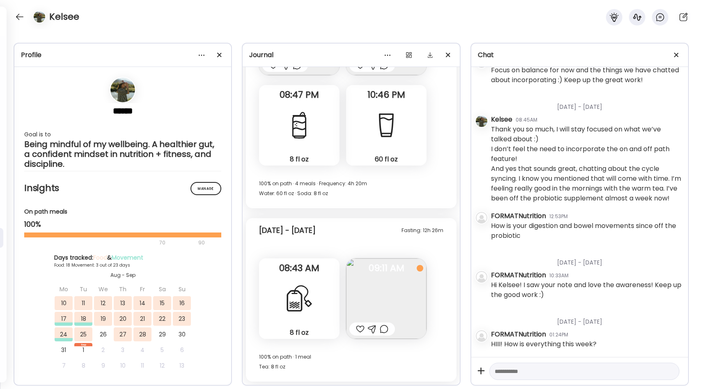
click at [405, 299] on img at bounding box center [386, 298] width 80 height 80
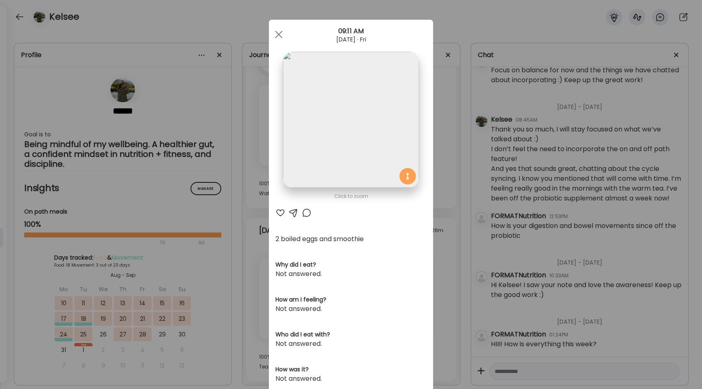
click at [447, 264] on div "Ate Coach Dashboard Wahoo! It’s official Take a moment to set up your Coach Pro…" at bounding box center [351, 194] width 702 height 389
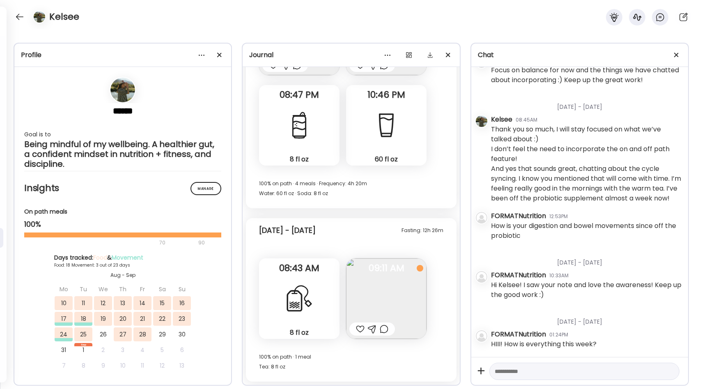
click at [513, 374] on textarea at bounding box center [577, 371] width 165 height 10
type textarea "**********"
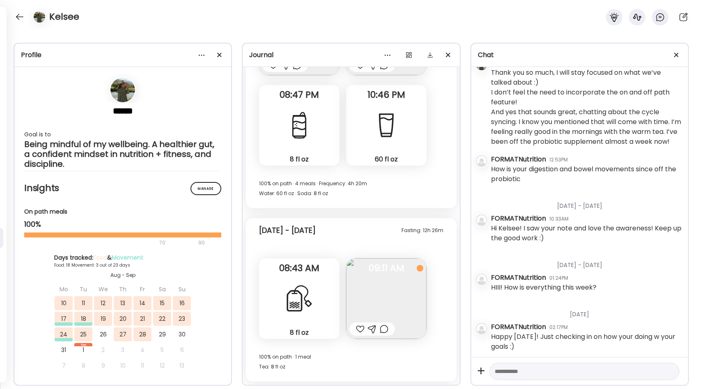
scroll to position [518, 0]
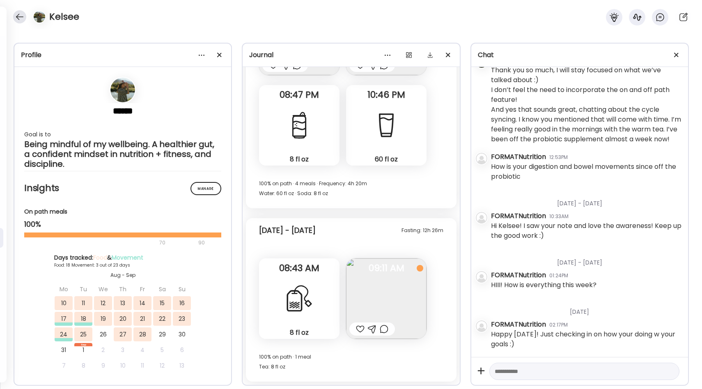
click at [18, 13] on div at bounding box center [19, 16] width 13 height 13
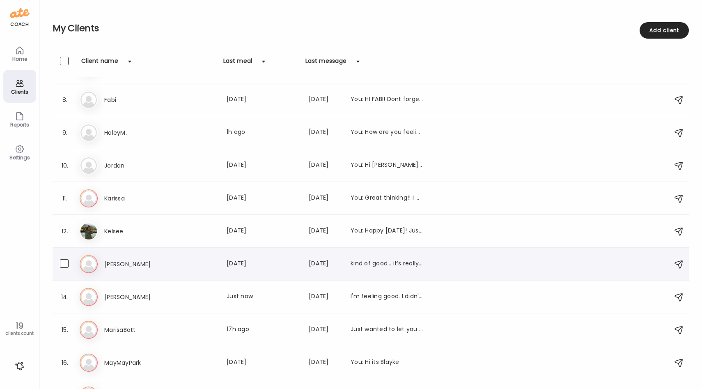
click at [212, 261] on div "[PERSON_NAME] Last meal: [DATE] Last message: [DATE] kind of good… it’s really …" at bounding box center [263, 264] width 319 height 10
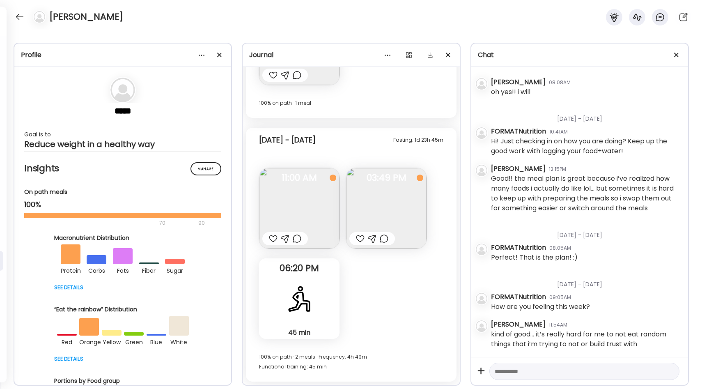
scroll to position [859, 0]
click at [20, 16] on div at bounding box center [19, 16] width 13 height 13
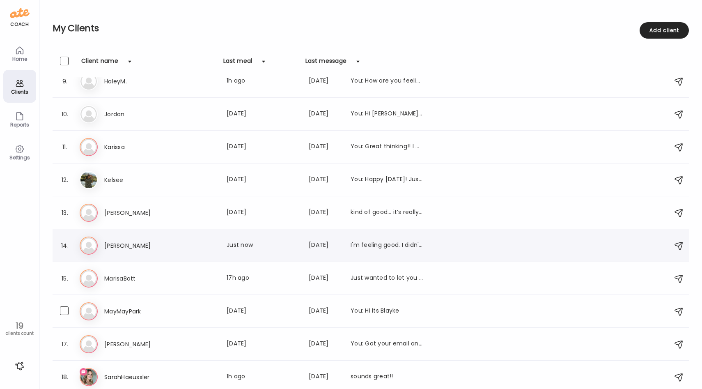
scroll to position [292, 0]
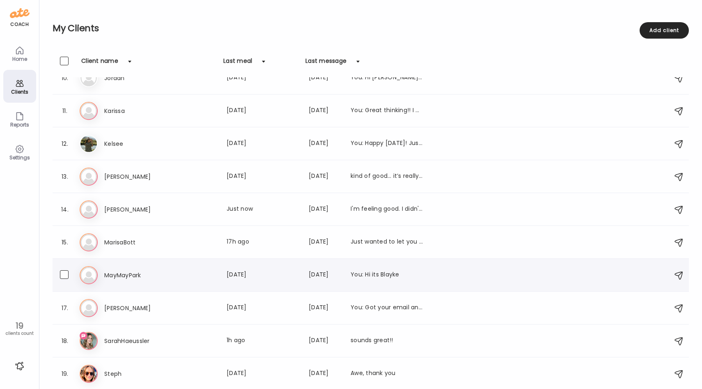
click at [171, 272] on h3 "MayMayPark" at bounding box center [140, 275] width 72 height 10
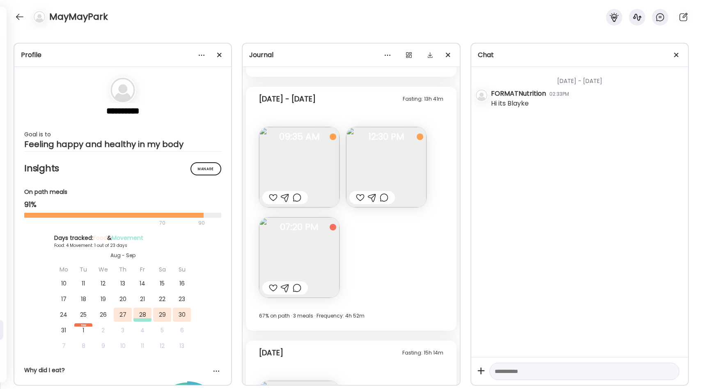
scroll to position [614, 0]
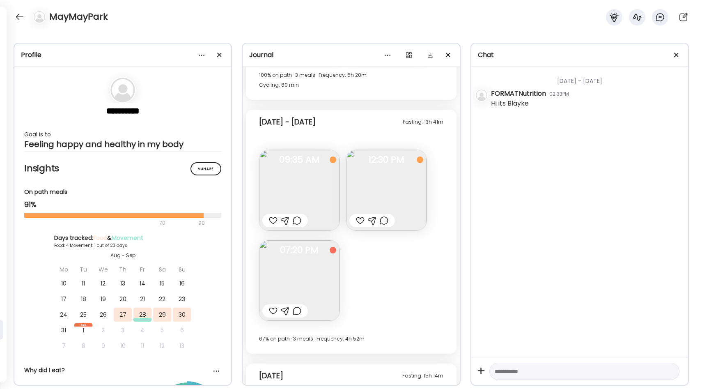
click at [312, 183] on img at bounding box center [299, 190] width 80 height 80
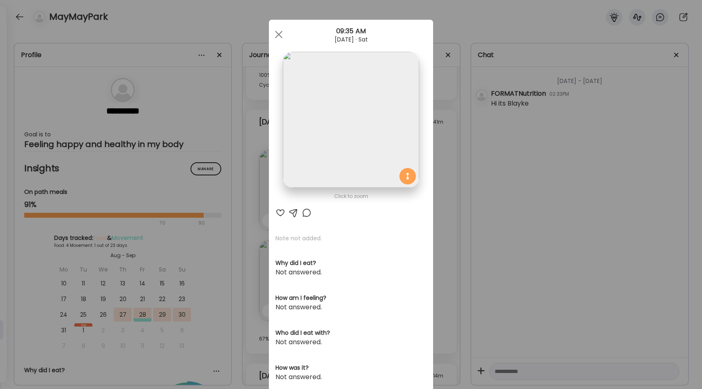
click at [282, 213] on div at bounding box center [280, 213] width 10 height 10
click at [436, 186] on div "Ate Coach Dashboard Wahoo! It’s official Take a moment to set up your Coach Pro…" at bounding box center [351, 194] width 702 height 389
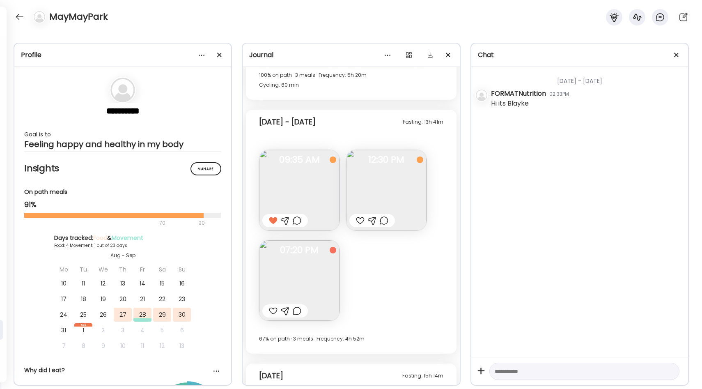
click at [385, 181] on img at bounding box center [386, 190] width 80 height 80
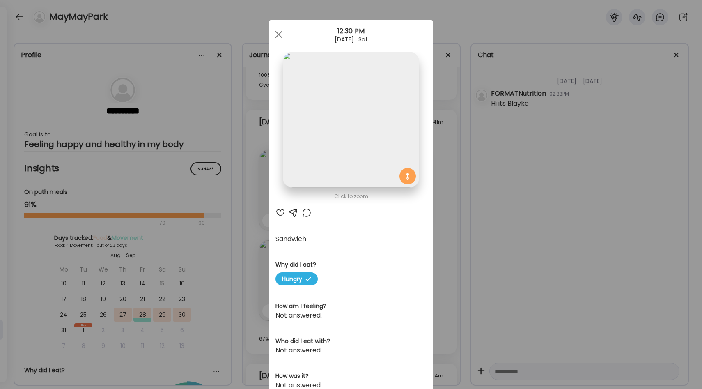
click at [281, 209] on div at bounding box center [280, 213] width 10 height 10
click at [458, 215] on div "Ate Coach Dashboard Wahoo! It’s official Take a moment to set up your Coach Pro…" at bounding box center [351, 194] width 702 height 389
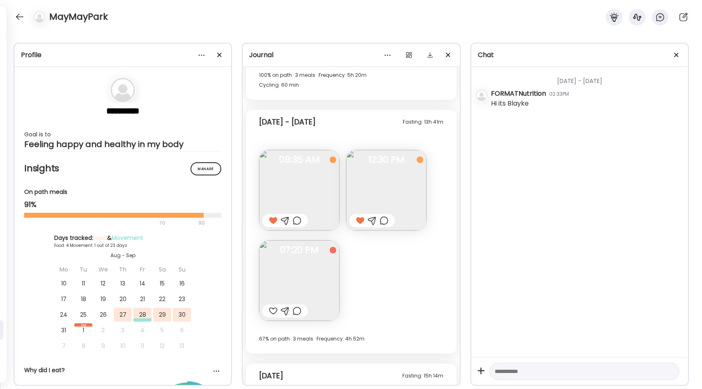
click at [317, 266] on img at bounding box center [299, 280] width 80 height 80
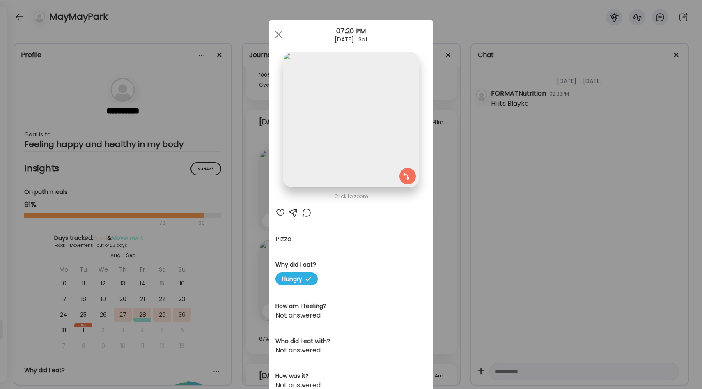
click at [281, 213] on div at bounding box center [280, 213] width 10 height 10
click at [454, 226] on div "Ate Coach Dashboard Wahoo! It’s official Take a moment to set up your Coach Pro…" at bounding box center [351, 194] width 702 height 389
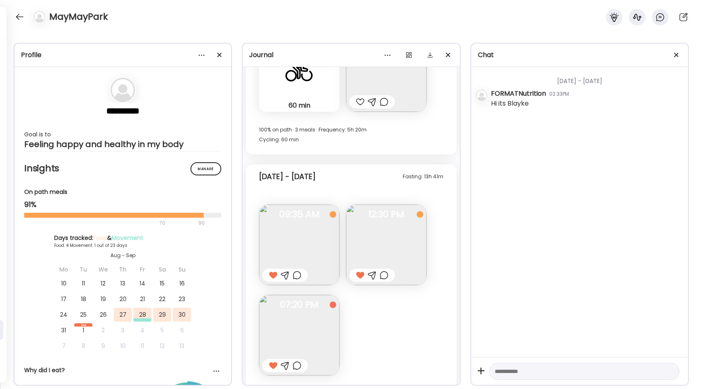
scroll to position [558, 0]
click at [293, 342] on img at bounding box center [299, 336] width 80 height 80
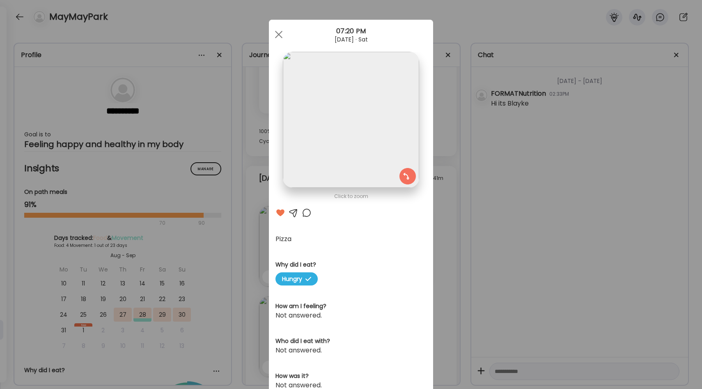
click at [451, 261] on div "Ate Coach Dashboard Wahoo! It’s official Take a moment to set up your Coach Pro…" at bounding box center [351, 194] width 702 height 389
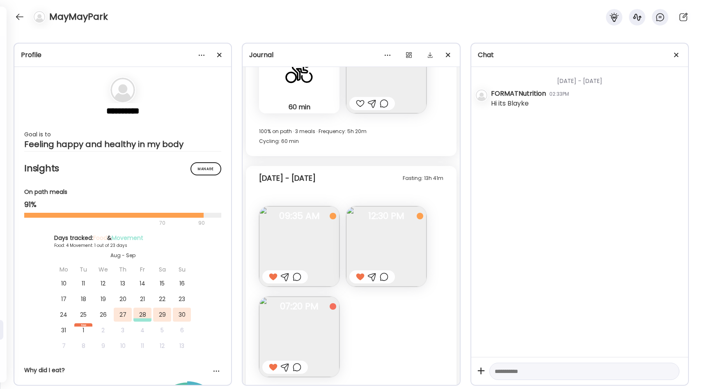
click at [396, 237] on img at bounding box center [386, 246] width 80 height 80
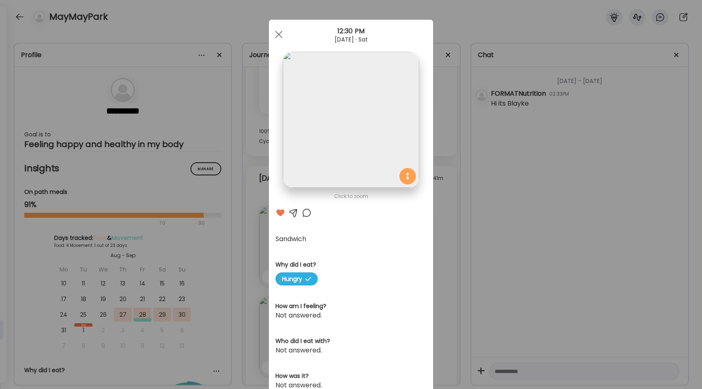
click at [442, 229] on div "Ate Coach Dashboard Wahoo! It’s official Take a moment to set up your Coach Pro…" at bounding box center [351, 194] width 702 height 389
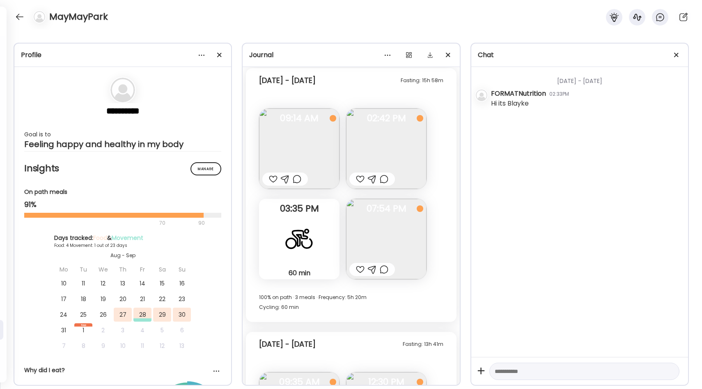
scroll to position [390, 0]
click at [408, 54] on div at bounding box center [409, 55] width 16 height 16
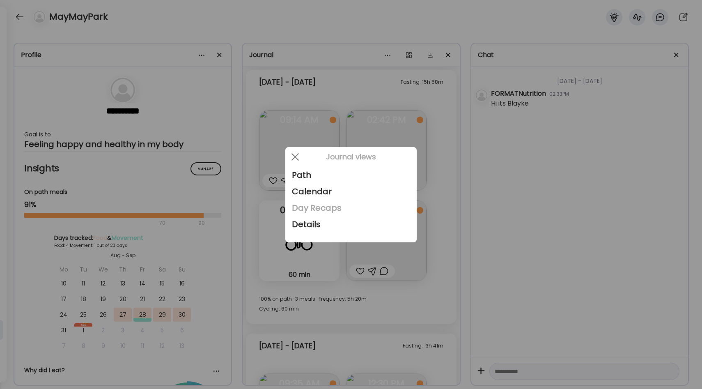
click at [320, 205] on div "Day Recaps" at bounding box center [351, 207] width 118 height 16
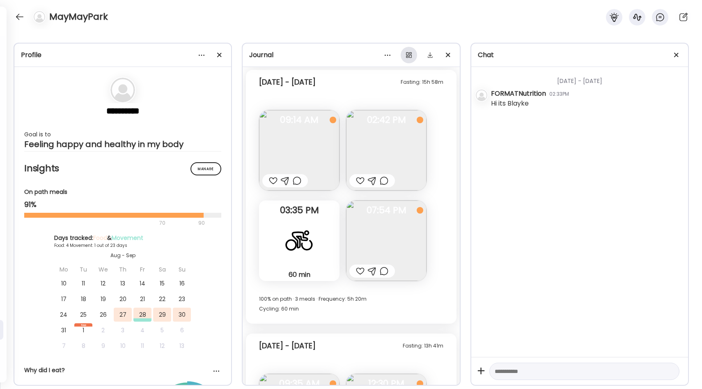
click at [410, 57] on div at bounding box center [409, 55] width 16 height 16
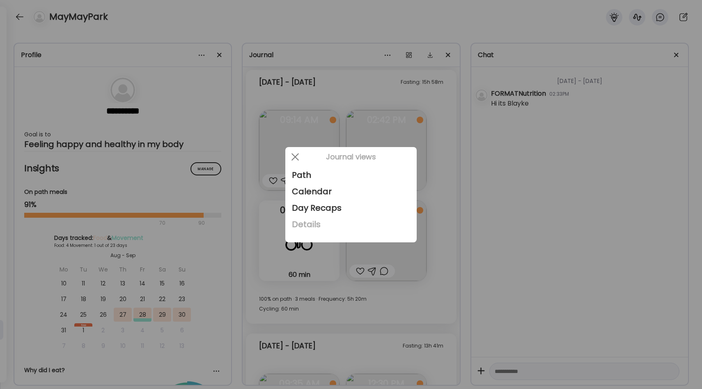
click at [313, 226] on div "Details" at bounding box center [351, 224] width 118 height 16
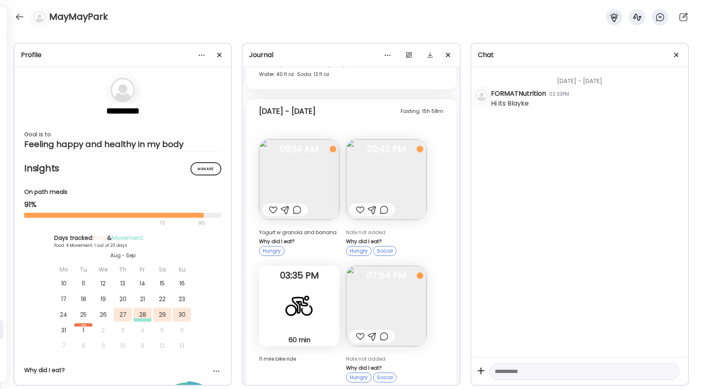
scroll to position [508, 0]
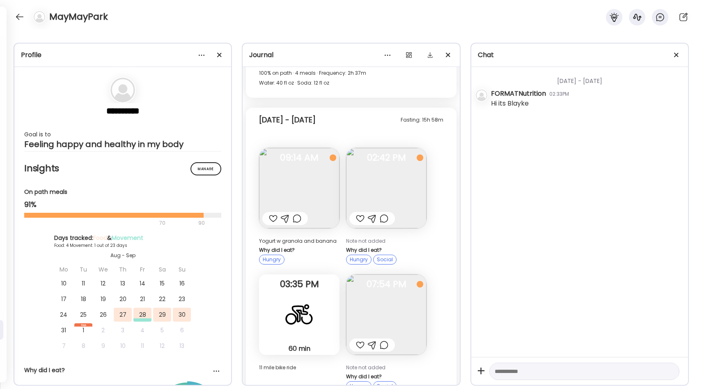
click at [383, 178] on img at bounding box center [386, 188] width 80 height 80
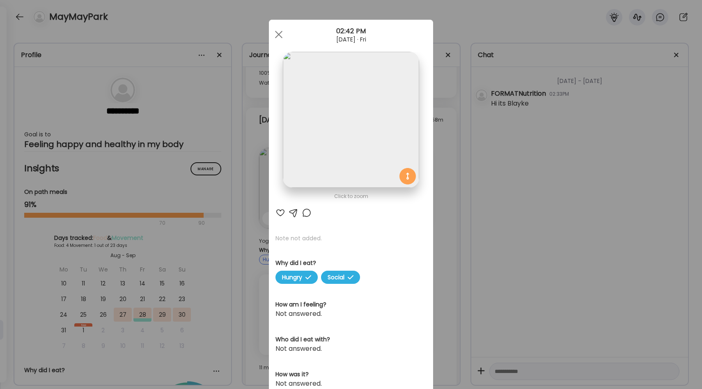
click at [440, 173] on div "Ate Coach Dashboard Wahoo! It’s official Take a moment to set up your Coach Pro…" at bounding box center [351, 194] width 702 height 389
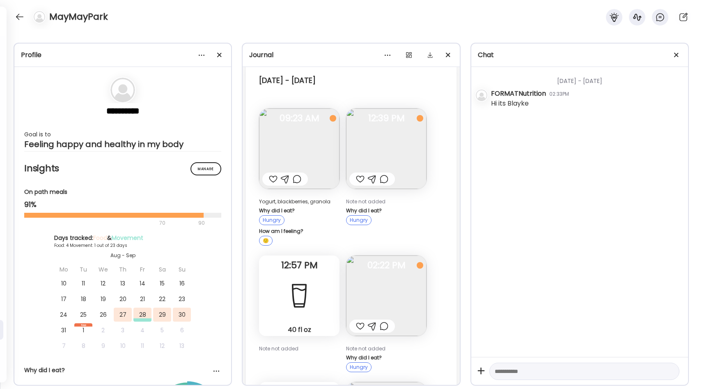
scroll to position [34, 0]
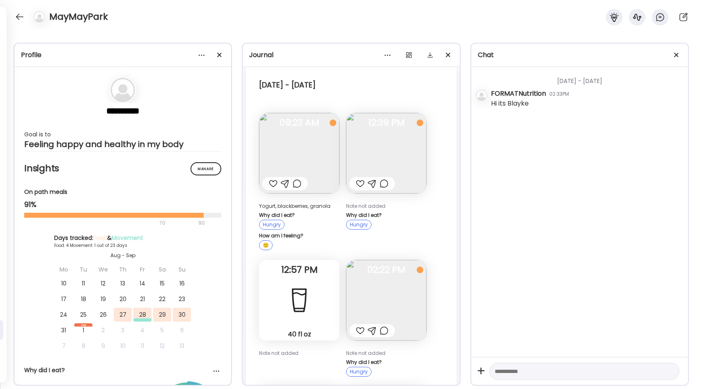
click at [376, 156] on img at bounding box center [386, 153] width 80 height 80
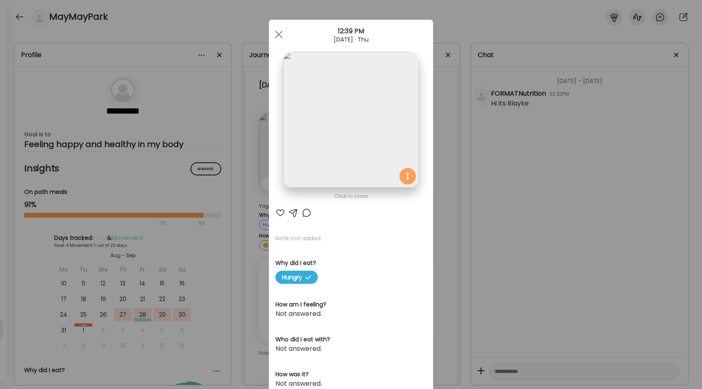
click at [447, 174] on div "Ate Coach Dashboard Wahoo! It’s official Take a moment to set up your Coach Pro…" at bounding box center [351, 194] width 702 height 389
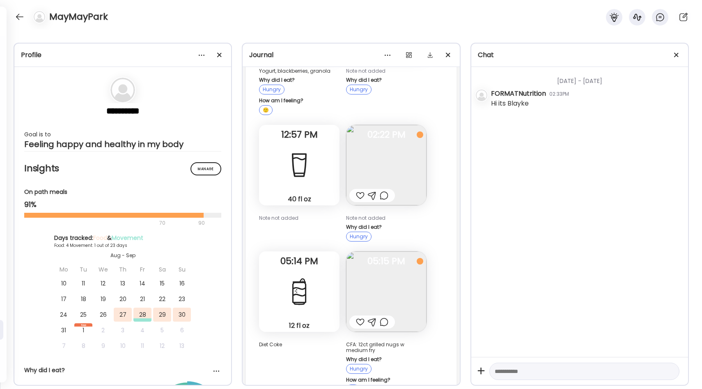
scroll to position [171, 0]
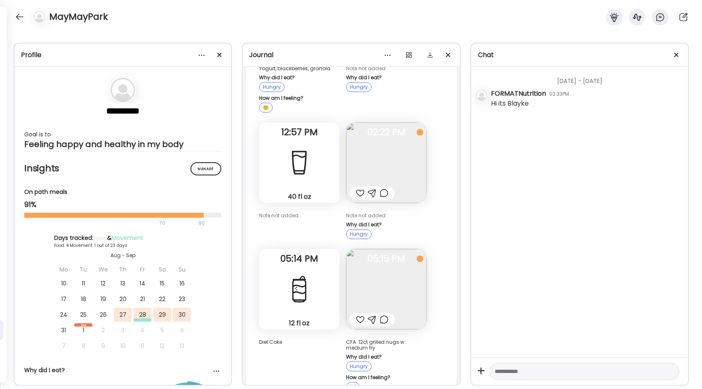
click at [402, 169] on img at bounding box center [386, 162] width 80 height 80
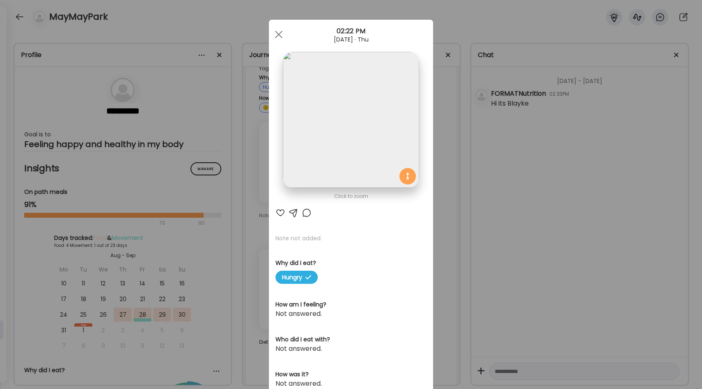
click at [442, 165] on div "Ate Coach Dashboard Wahoo! It’s official Take a moment to set up your Coach Pro…" at bounding box center [351, 194] width 702 height 389
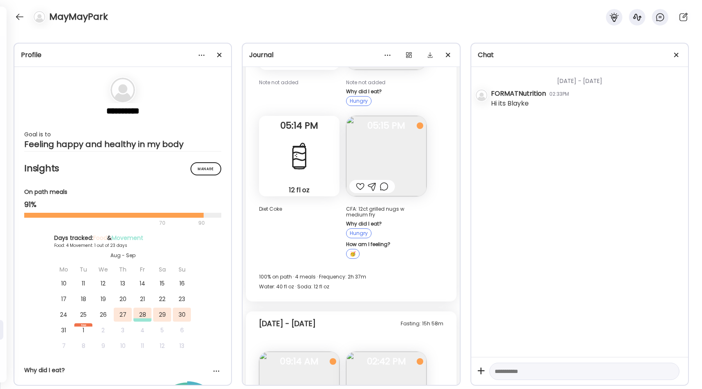
scroll to position [307, 0]
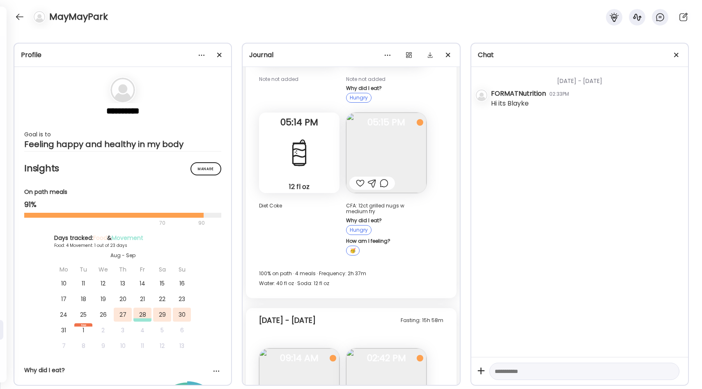
click at [402, 147] on img at bounding box center [386, 152] width 80 height 80
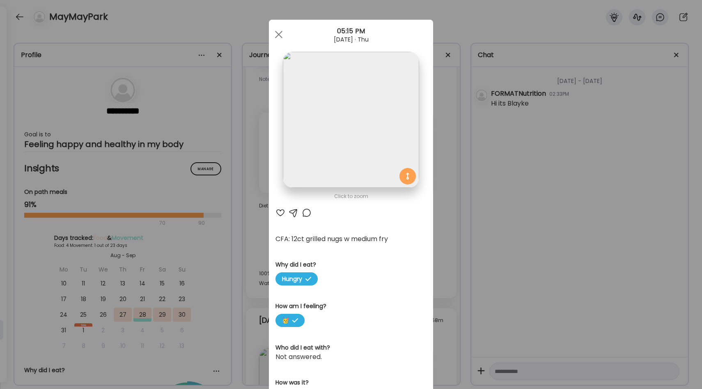
click at [444, 162] on div "Ate Coach Dashboard Wahoo! It’s official Take a moment to set up your Coach Pro…" at bounding box center [351, 194] width 702 height 389
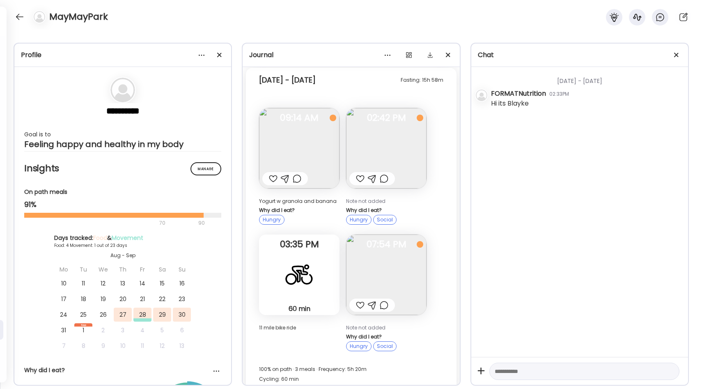
scroll to position [548, 0]
click at [322, 132] on img at bounding box center [299, 147] width 80 height 80
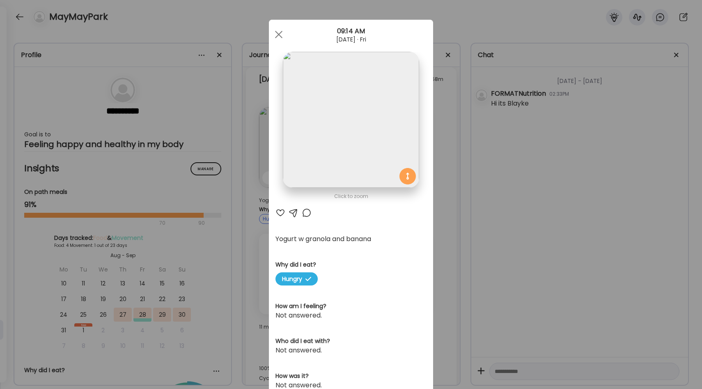
click at [434, 171] on div "Ate Coach Dashboard Wahoo! It’s official Take a moment to set up your Coach Pro…" at bounding box center [351, 194] width 702 height 389
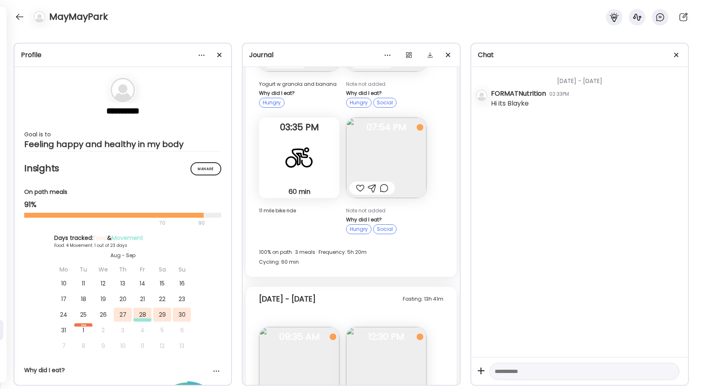
scroll to position [665, 0]
click at [391, 149] on img at bounding box center [386, 157] width 80 height 80
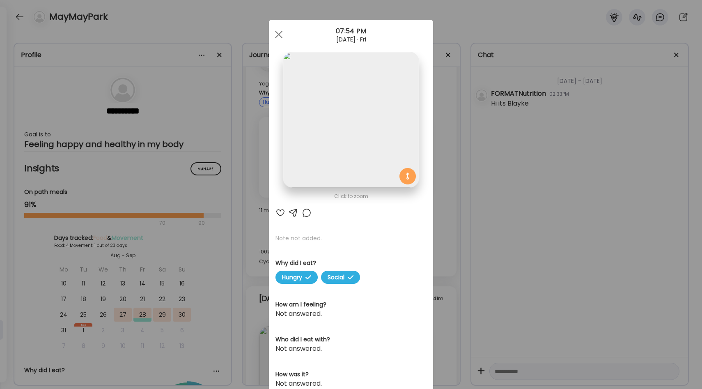
click at [440, 166] on div "Ate Coach Dashboard Wahoo! It’s official Take a moment to set up your Coach Pro…" at bounding box center [351, 194] width 702 height 389
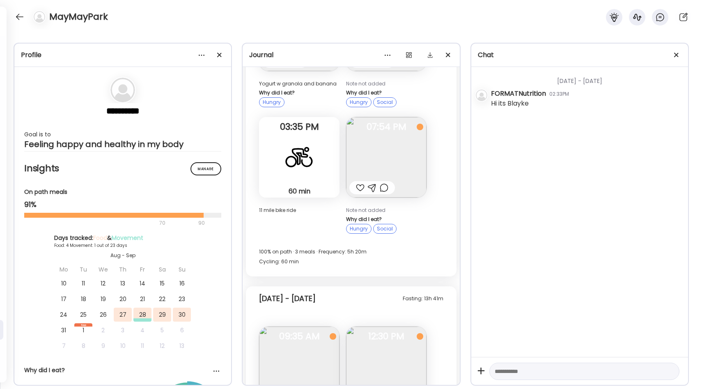
click at [316, 157] on div "60 min Cycling" at bounding box center [299, 157] width 80 height 80
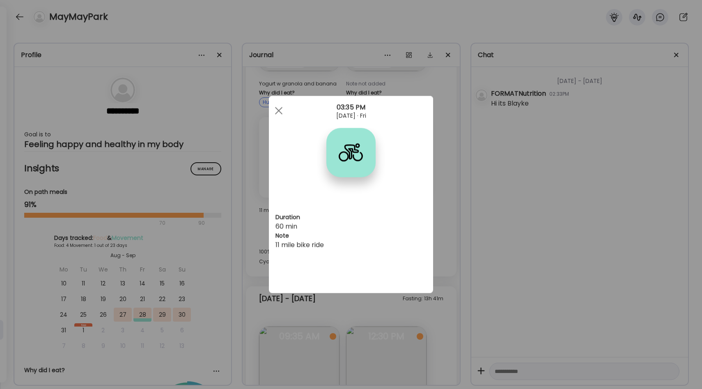
click at [444, 174] on div "Ate Coach Dashboard Wahoo! It’s official Take a moment to set up your Coach Pro…" at bounding box center [351, 194] width 702 height 389
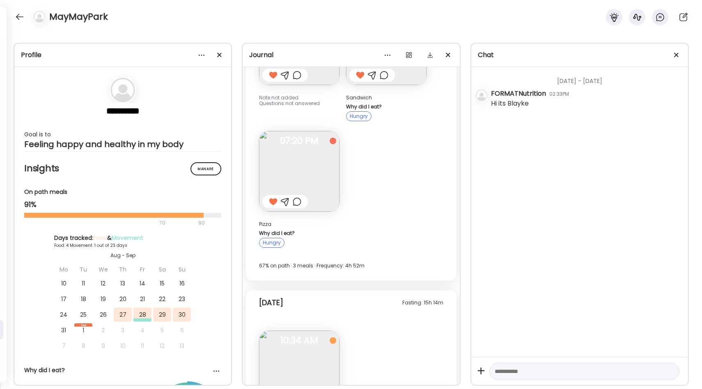
scroll to position [1081, 0]
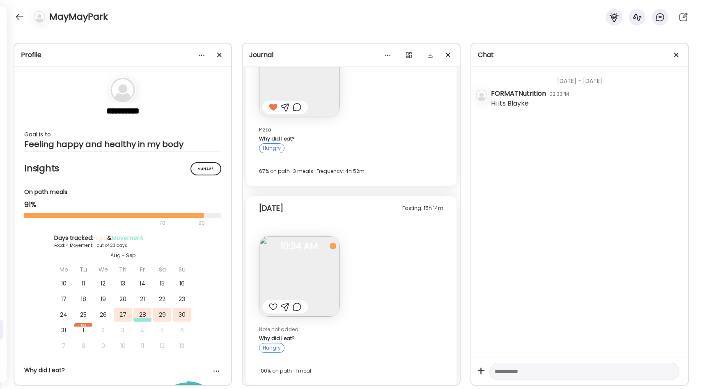
click at [312, 257] on img at bounding box center [299, 276] width 80 height 80
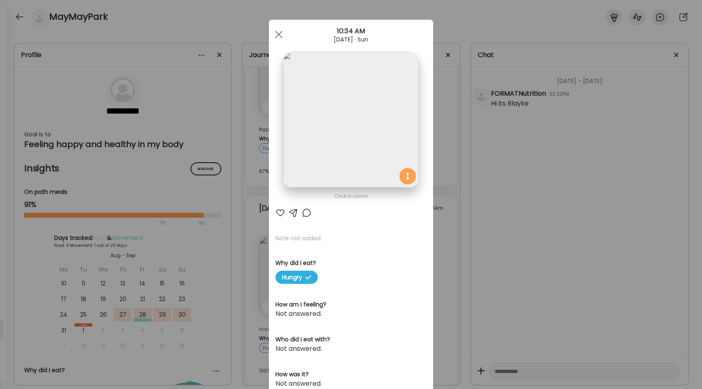
click at [442, 228] on div "Ate Coach Dashboard Wahoo! It’s official Take a moment to set up your Coach Pro…" at bounding box center [351, 194] width 702 height 389
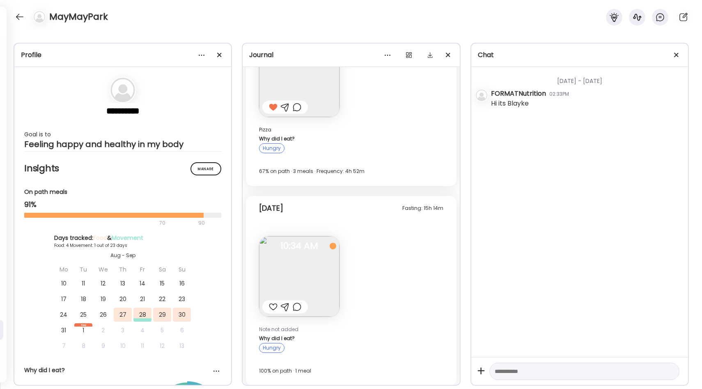
click at [511, 375] on textarea at bounding box center [577, 371] width 165 height 10
click at [496, 372] on textarea "**********" at bounding box center [577, 371] width 165 height 10
type textarea "**********"
click at [20, 16] on div at bounding box center [19, 16] width 13 height 13
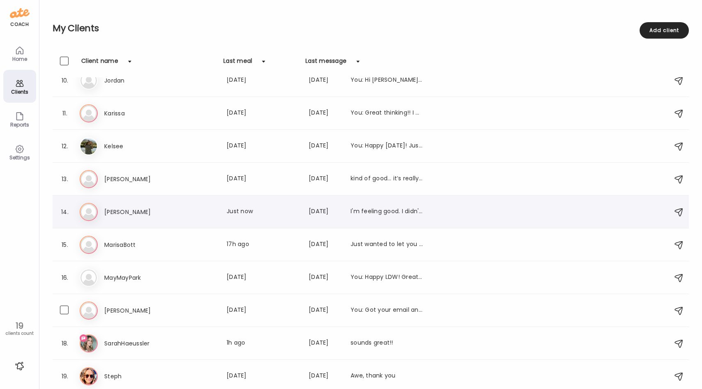
scroll to position [311, 0]
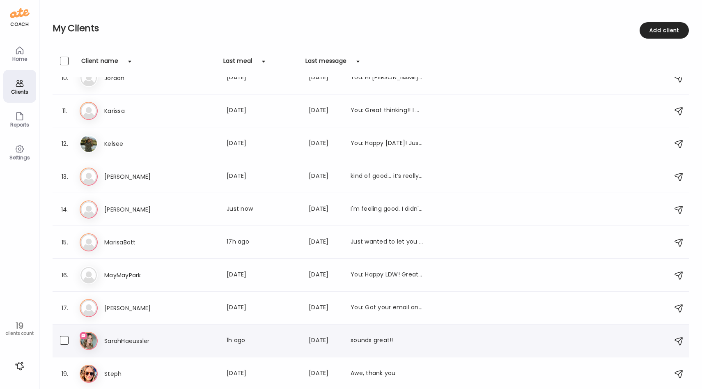
click at [175, 341] on h3 "SarahHaeussler" at bounding box center [140, 341] width 72 height 10
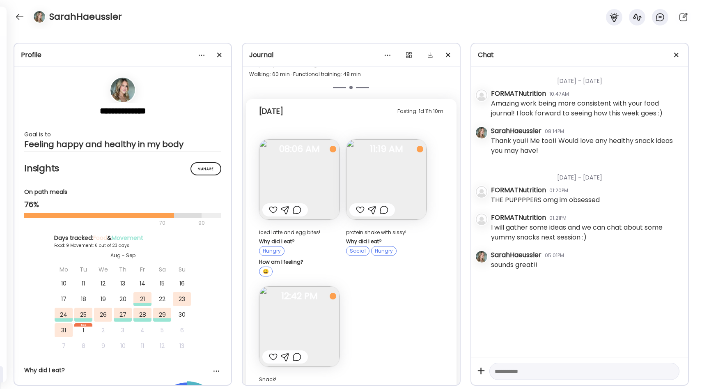
scroll to position [4148, 0]
click at [318, 142] on img at bounding box center [299, 179] width 80 height 80
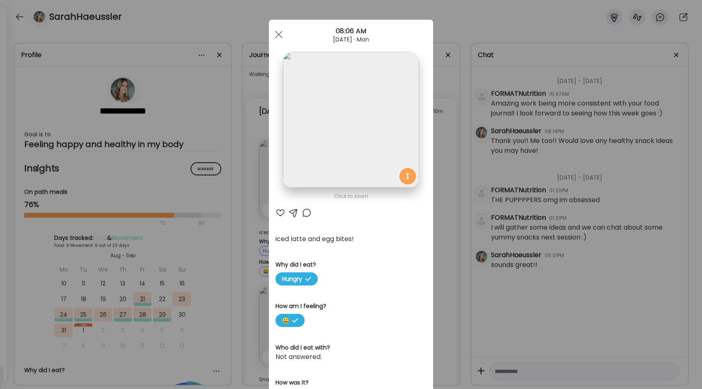
click at [438, 152] on div "Ate Coach Dashboard Wahoo! It’s official Take a moment to set up your Coach Pro…" at bounding box center [351, 194] width 702 height 389
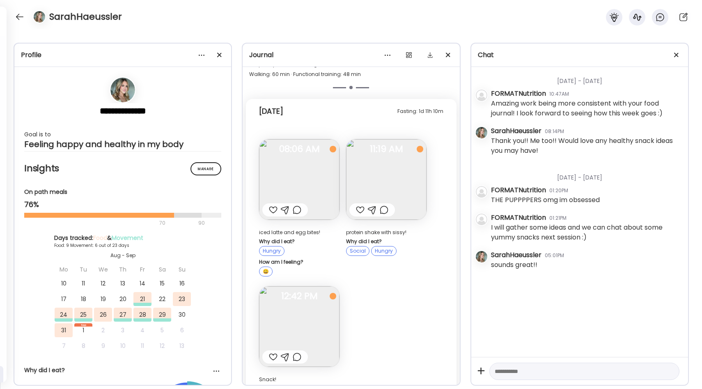
click at [411, 145] on img at bounding box center [386, 179] width 80 height 80
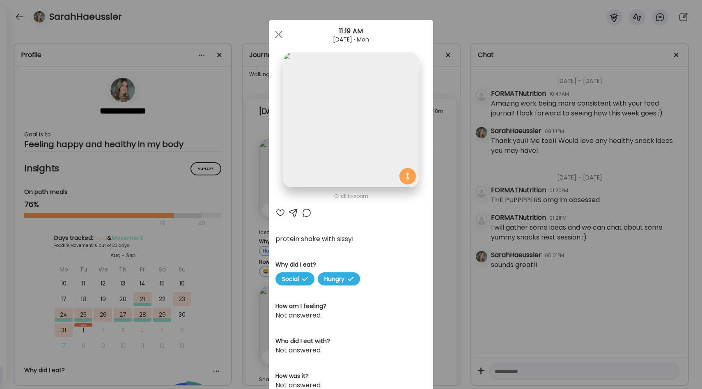
click at [440, 149] on div "Ate Coach Dashboard Wahoo! It’s official Take a moment to set up your Coach Pro…" at bounding box center [351, 194] width 702 height 389
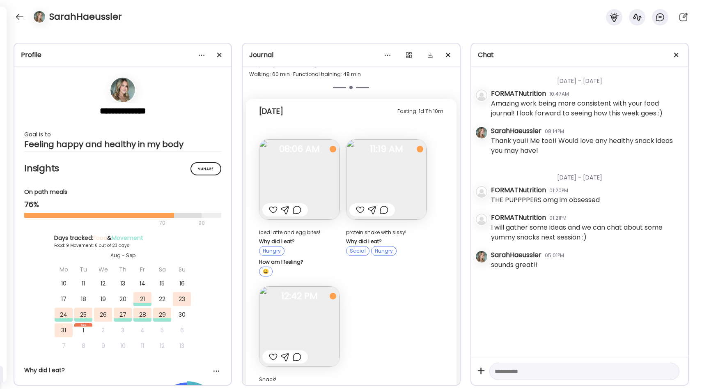
click at [359, 205] on div at bounding box center [360, 210] width 9 height 10
click at [298, 287] on img at bounding box center [299, 326] width 80 height 80
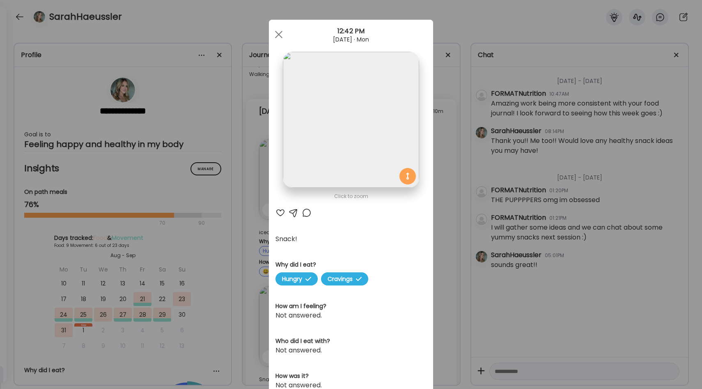
click at [438, 222] on div "Ate Coach Dashboard Wahoo! It’s official Take a moment to set up your Coach Pro…" at bounding box center [351, 194] width 702 height 389
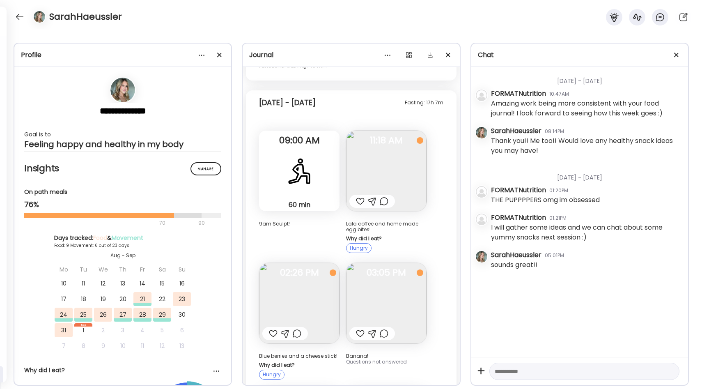
scroll to position [3623, 0]
click at [387, 142] on img at bounding box center [386, 170] width 80 height 80
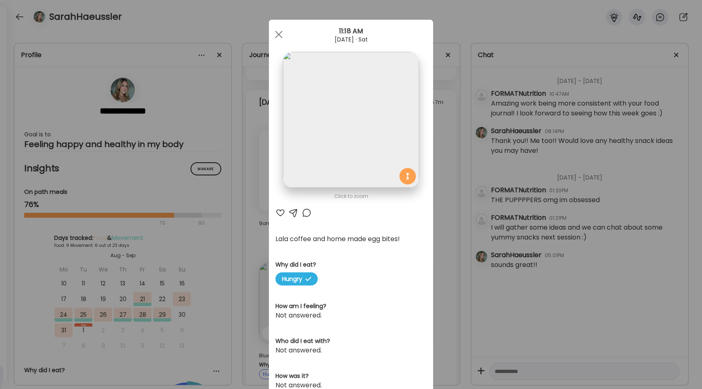
click at [451, 168] on div "Ate Coach Dashboard Wahoo! It’s official Take a moment to set up your Coach Pro…" at bounding box center [351, 194] width 702 height 389
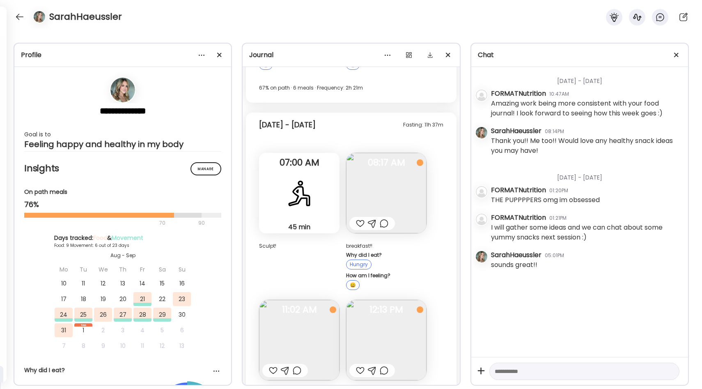
scroll to position [2564, 0]
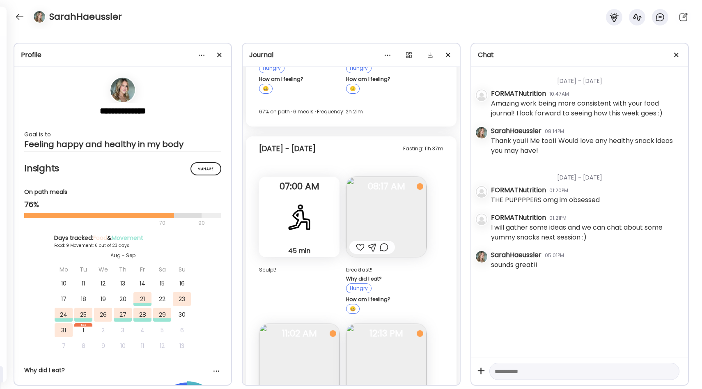
click at [378, 177] on img at bounding box center [386, 217] width 80 height 80
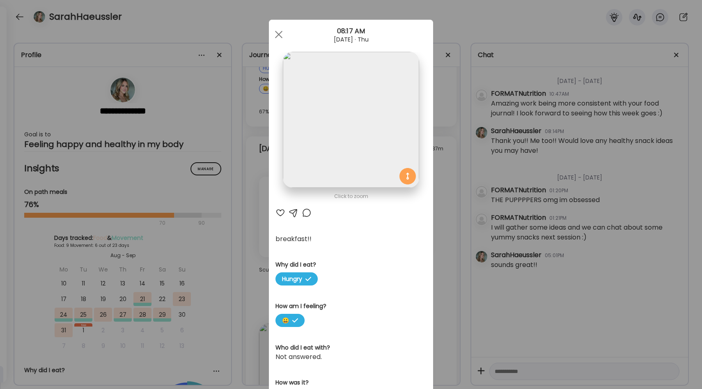
click at [437, 181] on div "Ate Coach Dashboard Wahoo! It’s official Take a moment to set up your Coach Pro…" at bounding box center [351, 194] width 702 height 389
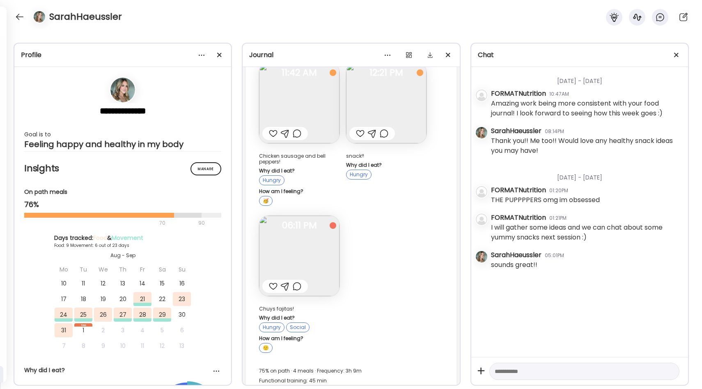
scroll to position [4169, 0]
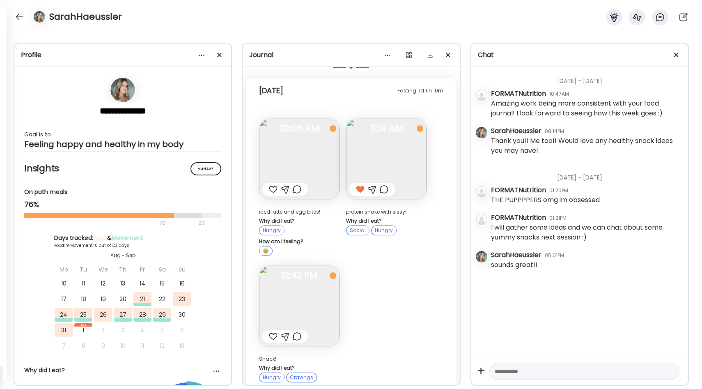
click at [527, 376] on div at bounding box center [584, 371] width 190 height 18
click at [524, 372] on textarea at bounding box center [577, 371] width 165 height 10
click at [494, 373] on div "**********" at bounding box center [584, 371] width 190 height 18
click at [494, 372] on div "**********" at bounding box center [584, 371] width 190 height 18
click at [495, 371] on textarea "**********" at bounding box center [577, 371] width 165 height 10
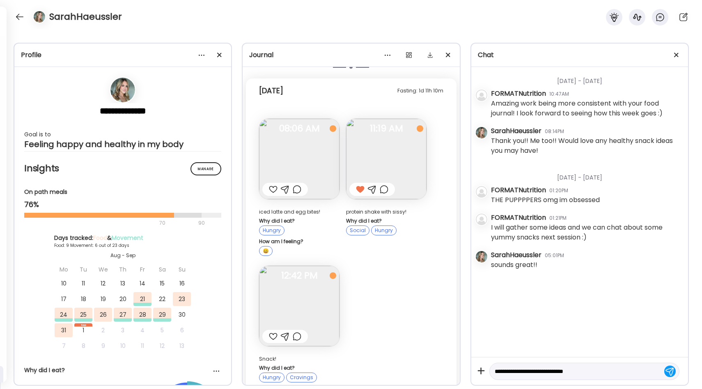
type textarea "**********"
click at [604, 371] on textarea "**********" at bounding box center [577, 371] width 165 height 10
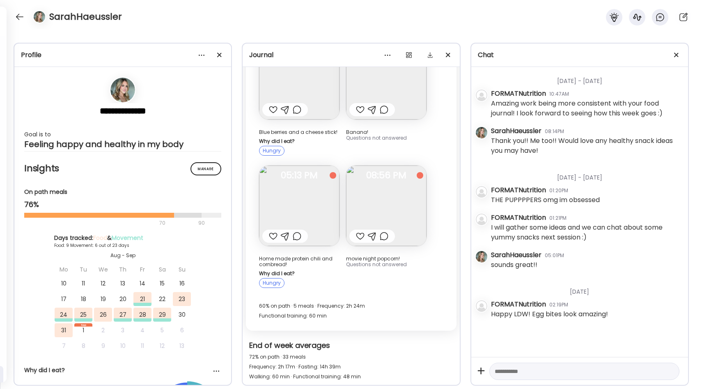
scroll to position [3823, 0]
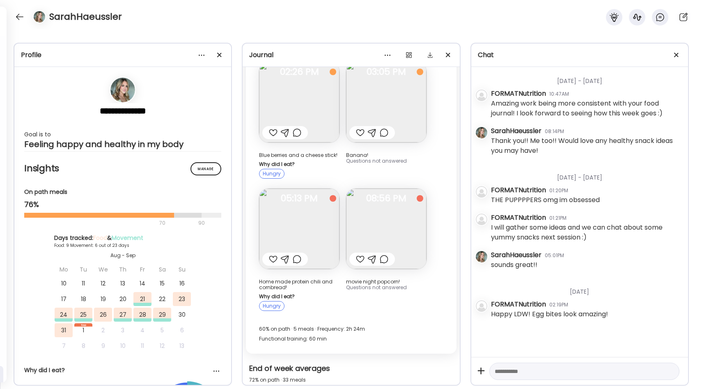
click at [323, 201] on img at bounding box center [299, 228] width 80 height 80
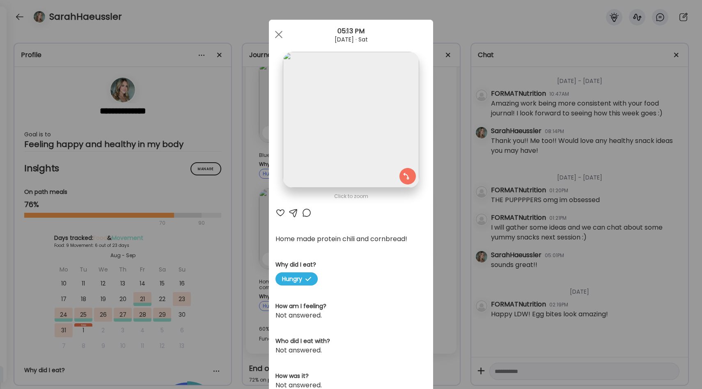
click at [436, 178] on div "Ate Coach Dashboard Wahoo! It’s official Take a moment to set up your Coach Pro…" at bounding box center [351, 194] width 702 height 389
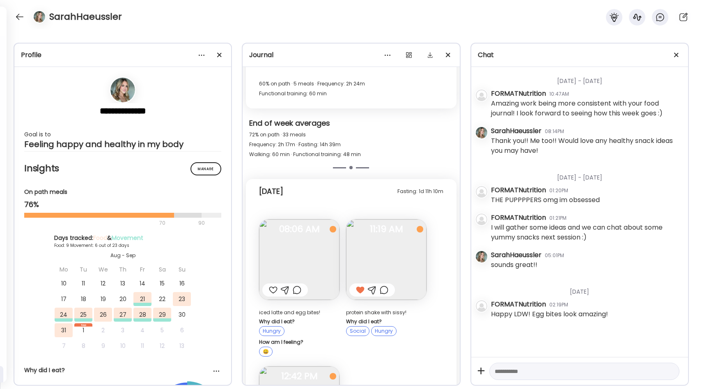
scroll to position [4169, 0]
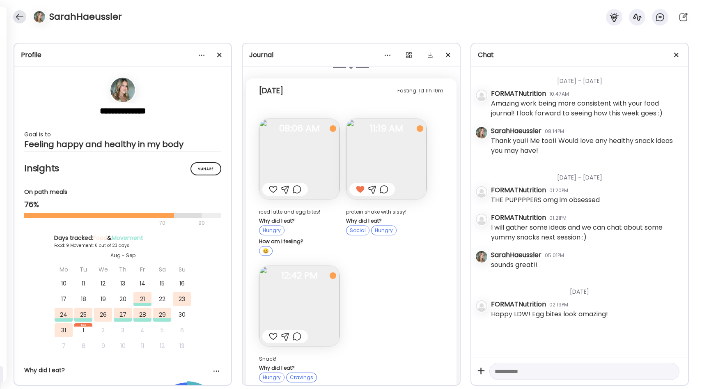
click at [16, 14] on div at bounding box center [19, 16] width 13 height 13
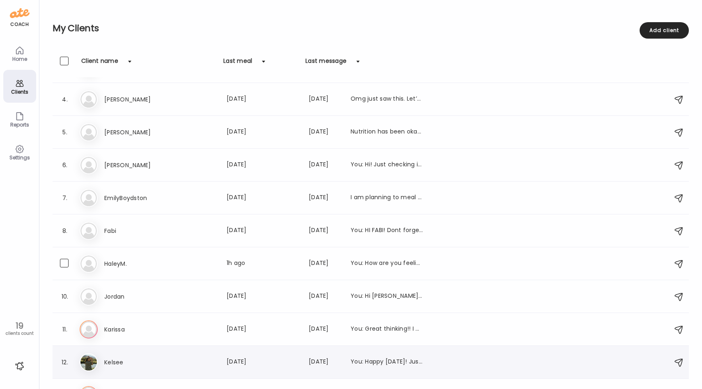
scroll to position [0, 0]
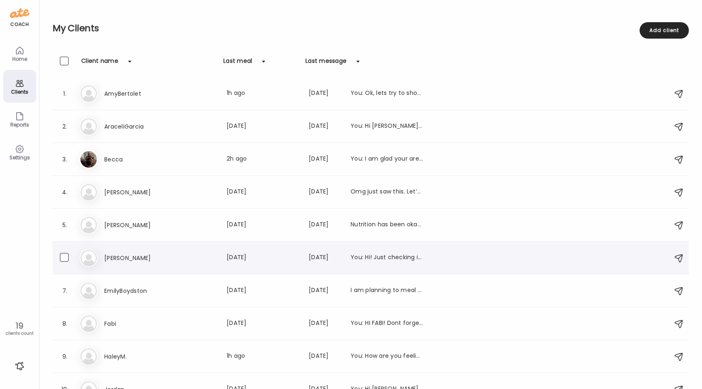
click at [183, 262] on div "[PERSON_NAME] Last meal: [DATE] Last message: [DATE] You: Hi! Just checking in …" at bounding box center [263, 258] width 319 height 10
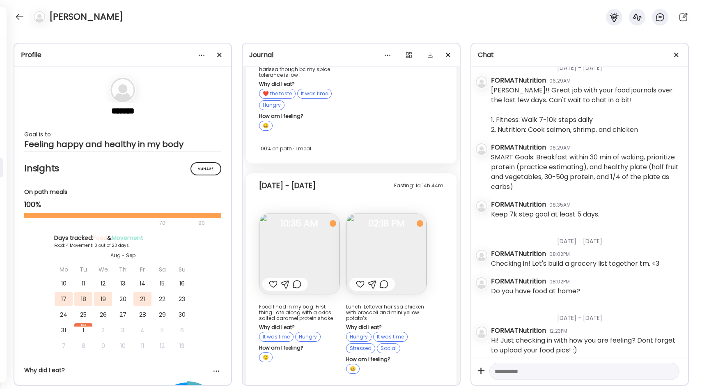
scroll to position [21, 0]
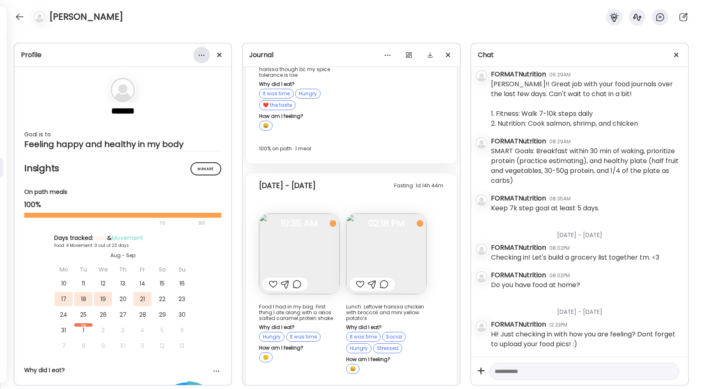
click at [199, 53] on div at bounding box center [201, 55] width 16 height 16
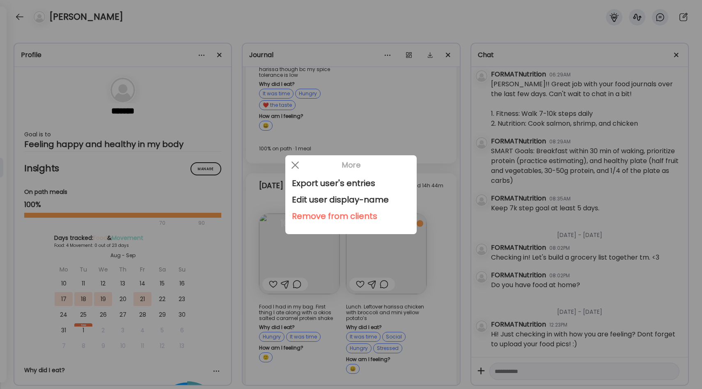
click at [314, 213] on div "Remove from clients" at bounding box center [351, 216] width 118 height 16
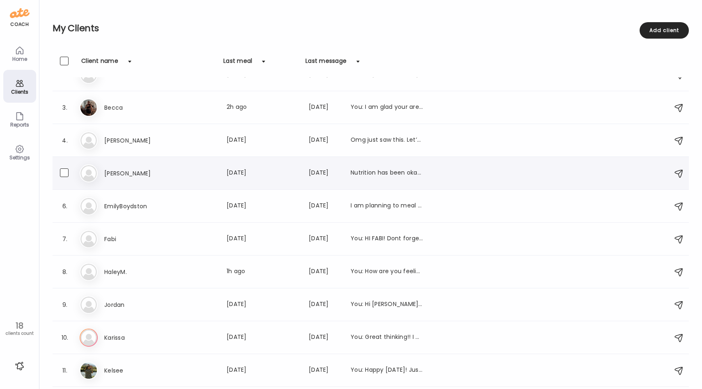
scroll to position [96, 0]
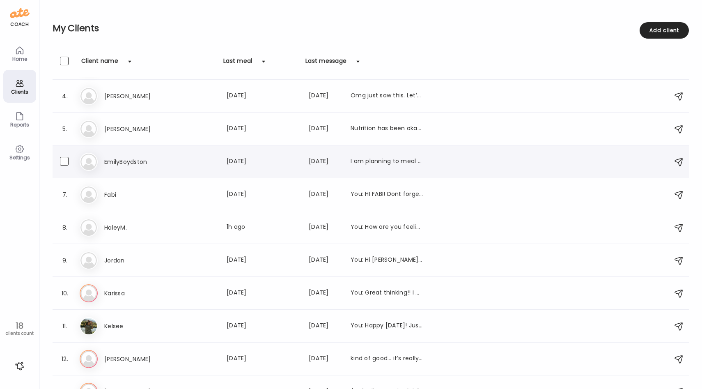
click at [209, 158] on div "EmilyBoydston Last meal: [DATE] Last message: [DATE] I am planning to meal prep…" at bounding box center [263, 162] width 319 height 10
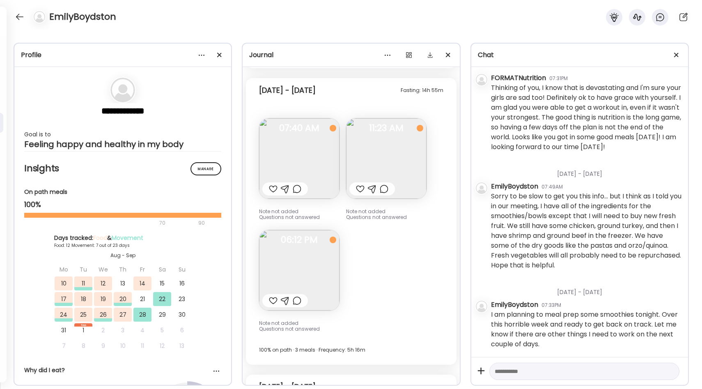
scroll to position [7945, 0]
click at [21, 17] on div at bounding box center [19, 16] width 13 height 13
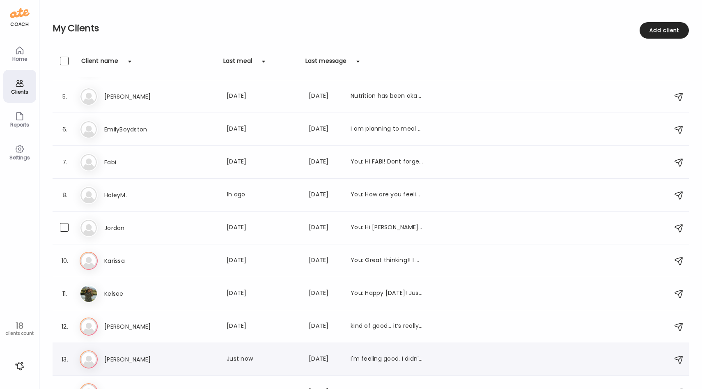
scroll to position [0, 0]
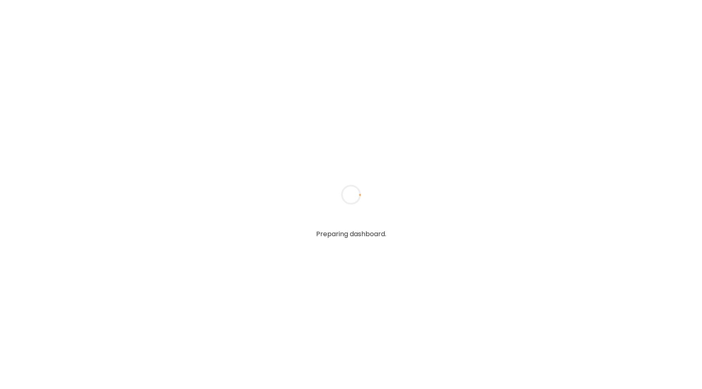
type input "**********"
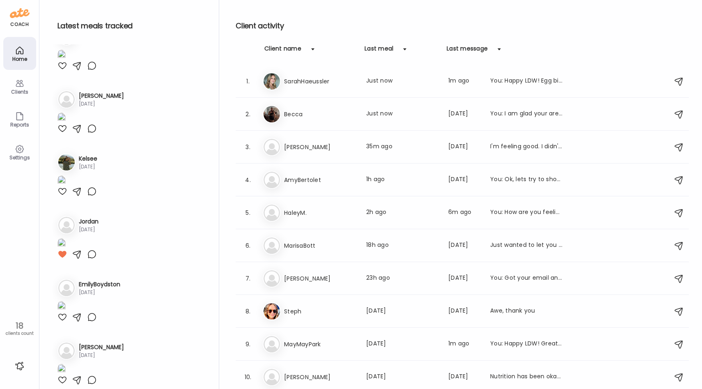
click at [18, 89] on div "Clients" at bounding box center [20, 91] width 30 height 5
